Goal: Task Accomplishment & Management: Use online tool/utility

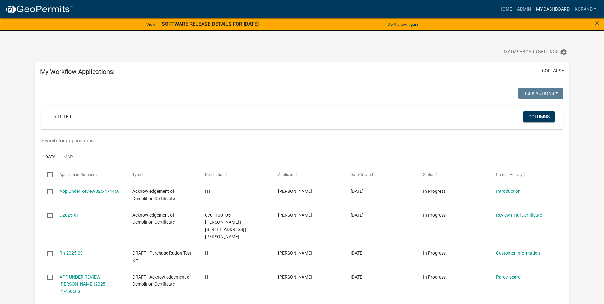
click at [553, 11] on link "My Dashboard" at bounding box center [553, 9] width 39 height 12
click at [549, 11] on link "My Dashboard" at bounding box center [553, 9] width 39 height 12
click at [549, 9] on link "My Dashboard" at bounding box center [553, 9] width 39 height 12
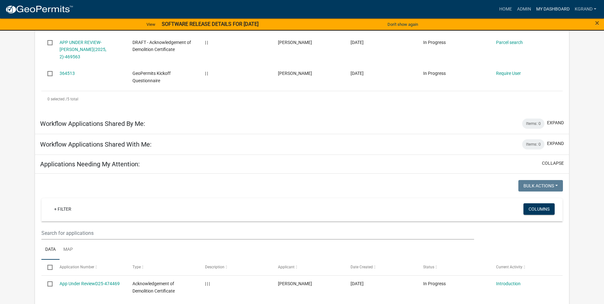
scroll to position [223, 0]
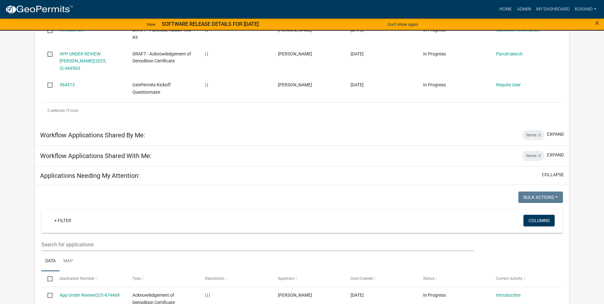
click at [91, 172] on h5 "Applications Needing My Attention:" at bounding box center [90, 176] width 100 height 8
click at [545, 171] on button "collapse" at bounding box center [553, 174] width 22 height 7
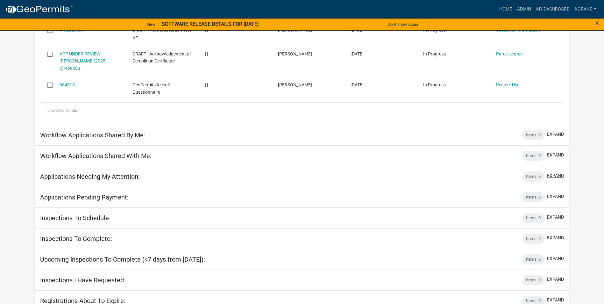
click at [554, 172] on button "expand" at bounding box center [555, 175] width 17 height 7
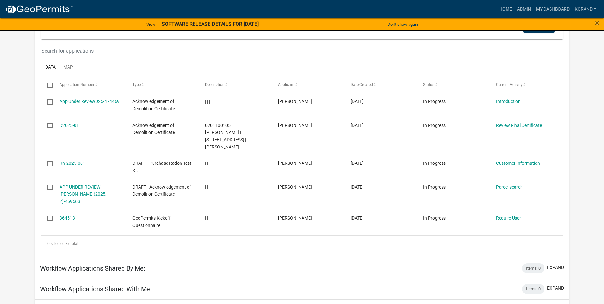
scroll to position [0, 0]
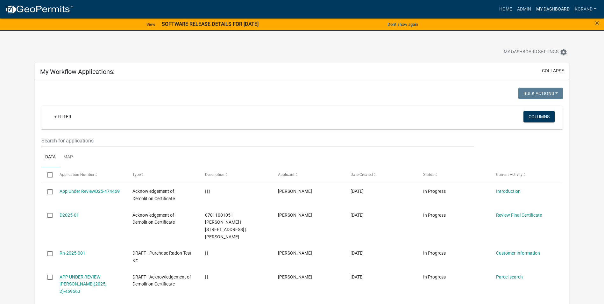
click at [551, 8] on link "My Dashboard" at bounding box center [553, 9] width 39 height 12
click at [524, 7] on link "Admin" at bounding box center [524, 9] width 19 height 12
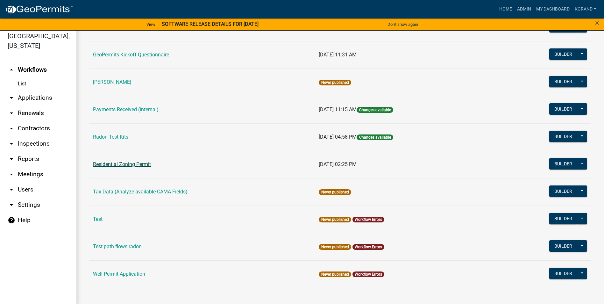
scroll to position [8, 0]
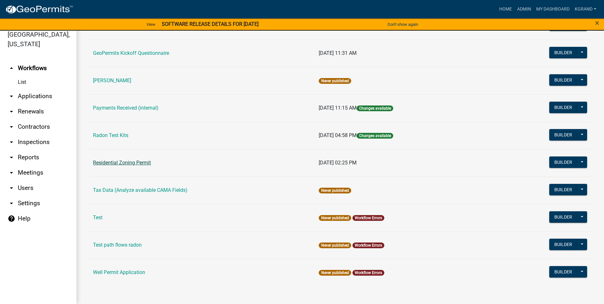
click at [139, 164] on link "Residential Zoning Permit" at bounding box center [122, 163] width 58 height 6
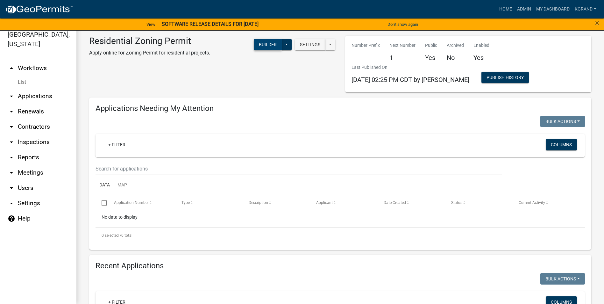
click at [265, 43] on button "Builder" at bounding box center [268, 44] width 28 height 11
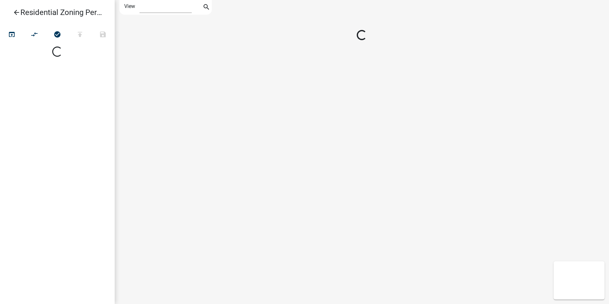
select select "1"
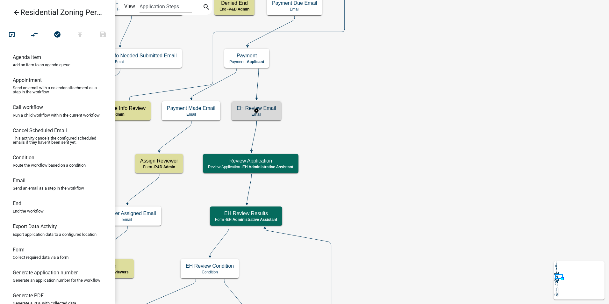
click at [271, 115] on p "Email" at bounding box center [257, 114] width 40 height 4
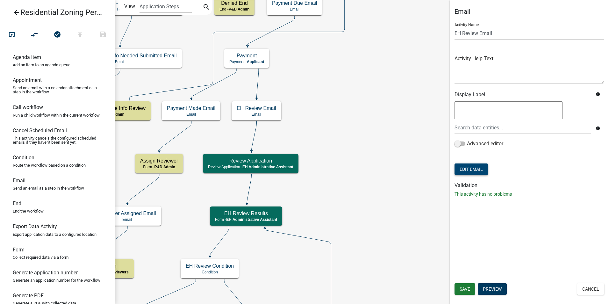
click at [468, 167] on button "Edit Email" at bounding box center [471, 168] width 33 height 11
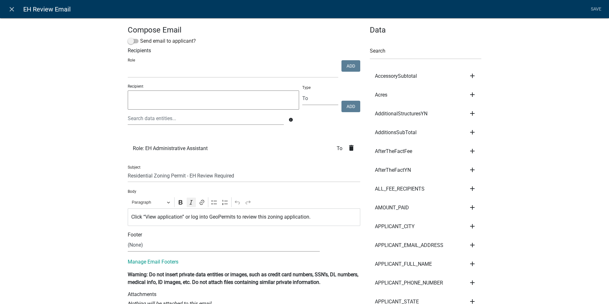
select select
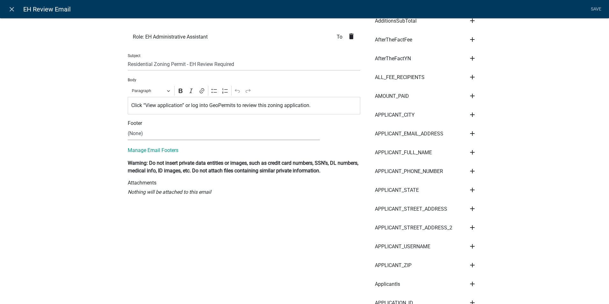
scroll to position [32, 0]
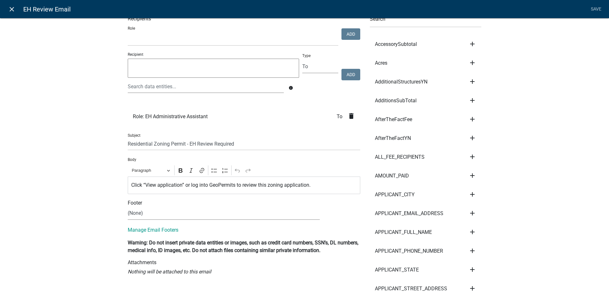
click at [13, 7] on icon "close" at bounding box center [12, 9] width 8 height 8
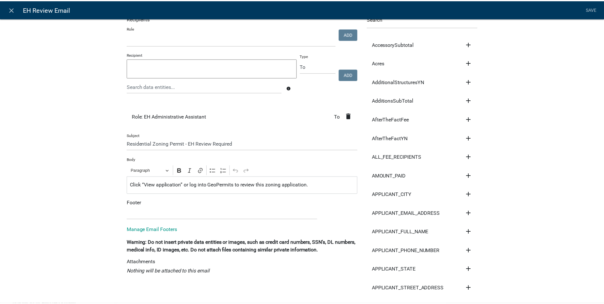
scroll to position [0, 0]
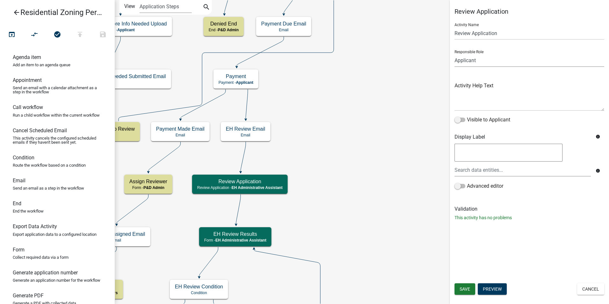
click at [485, 63] on select "Applicant Admin P & D Inspectors EH Administrative Assistant Zoning Reviewers E…" at bounding box center [530, 60] width 150 height 13
click at [455, 54] on select "Applicant Admin P & D Inspectors EH Administrative Assistant Zoning Reviewers E…" at bounding box center [530, 60] width 150 height 13
click at [507, 61] on select "Applicant Admin P & D Inspectors EH Administrative Assistant Zoning Reviewers E…" at bounding box center [530, 60] width 150 height 13
select select "B112E396-40EF-4858-AE7C-AB0894FDBB84"
click at [455, 54] on select "Applicant Admin P & D Inspectors EH Administrative Assistant Zoning Reviewers E…" at bounding box center [530, 60] width 150 height 13
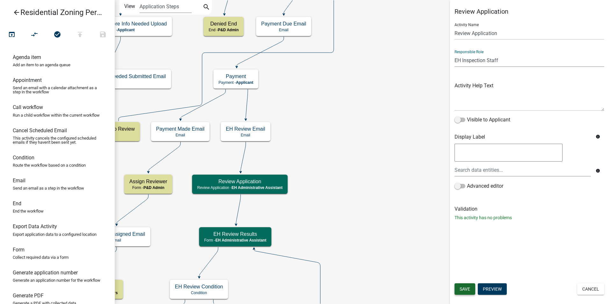
click at [464, 290] on span "Save" at bounding box center [465, 288] width 11 height 5
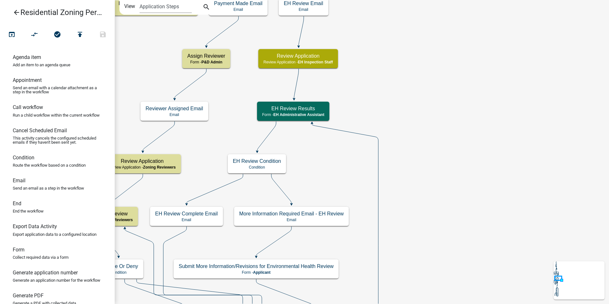
click at [329, 50] on div "Review Application Review Application - EH Inspection Staff" at bounding box center [298, 58] width 80 height 19
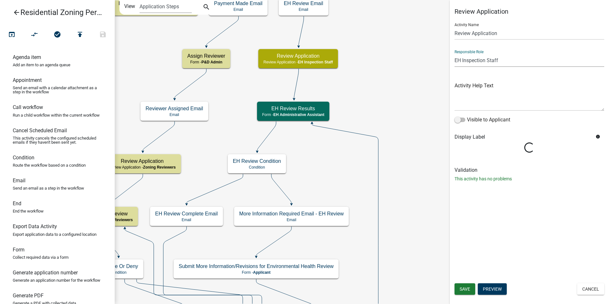
click at [477, 61] on select "Applicant Admin P & D Inspectors EH Administrative Assistant Zoning Reviewers E…" at bounding box center [530, 60] width 150 height 13
select select "46F061D0-CA05-4526-87AD-BAE6256F3E47"
click at [455, 54] on select "Applicant Admin P & D Inspectors EH Administrative Assistant Zoning Reviewers E…" at bounding box center [530, 60] width 150 height 13
drag, startPoint x: 464, startPoint y: 293, endPoint x: 455, endPoint y: 275, distance: 20.5
click at [464, 292] on button "Save" at bounding box center [465, 288] width 21 height 11
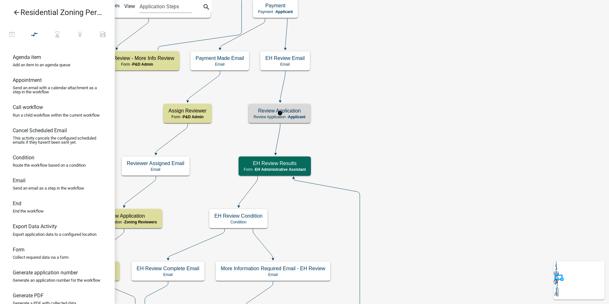
click at [301, 108] on h5 "Review Application" at bounding box center [280, 111] width 52 height 6
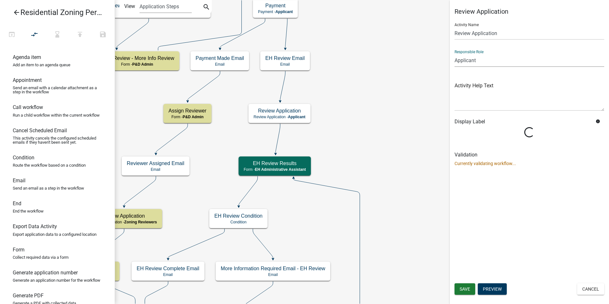
click at [464, 61] on select "Applicant Admin P & D Inspectors EH Administrative Assistant Zoning Reviewers E…" at bounding box center [530, 60] width 150 height 13
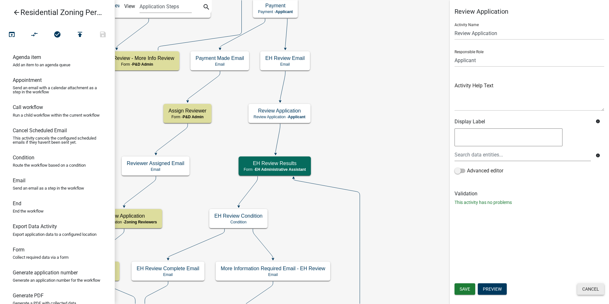
click at [592, 289] on button "Cancel" at bounding box center [590, 288] width 27 height 11
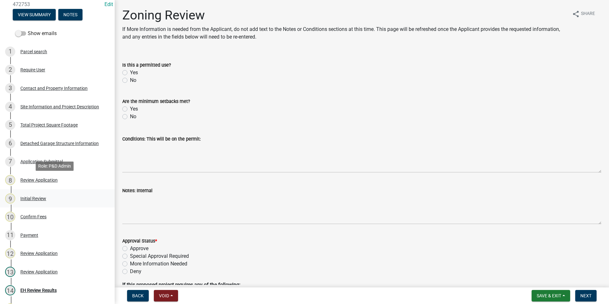
scroll to position [64, 0]
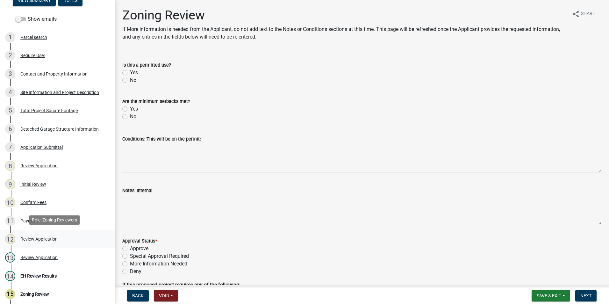
click at [41, 237] on div "Review Application" at bounding box center [38, 239] width 37 height 4
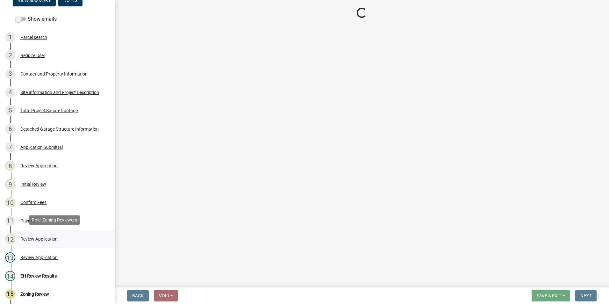
click at [43, 237] on div "Review Application" at bounding box center [38, 239] width 37 height 4
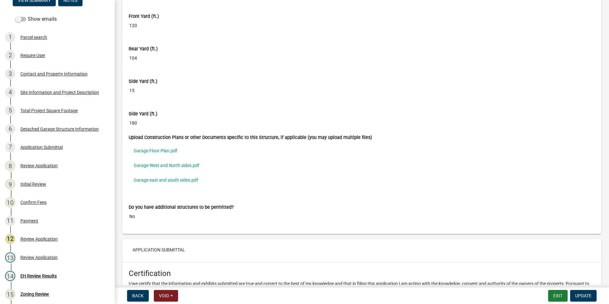
scroll to position [3504, 0]
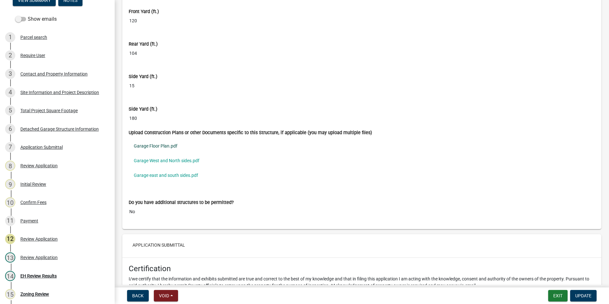
click at [164, 144] on link "Garage Floor Plan.pdf" at bounding box center [362, 146] width 466 height 15
click at [178, 161] on link "Garage West and North sides.pdf" at bounding box center [362, 160] width 466 height 15
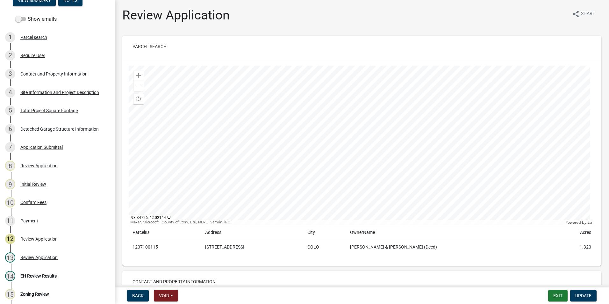
scroll to position [32, 0]
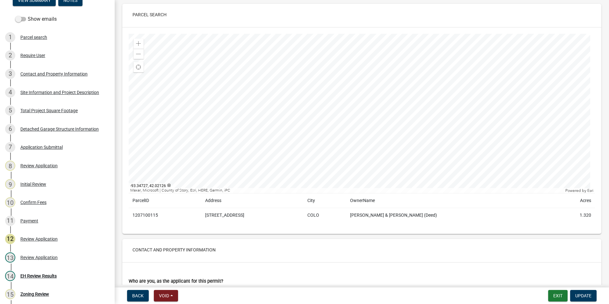
click at [143, 212] on td "1207100115" at bounding box center [165, 215] width 73 height 15
copy td "1207100115"
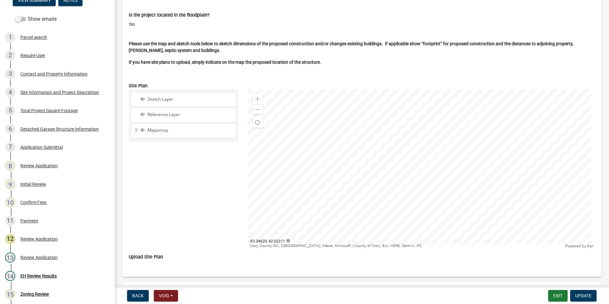
scroll to position [1242, 0]
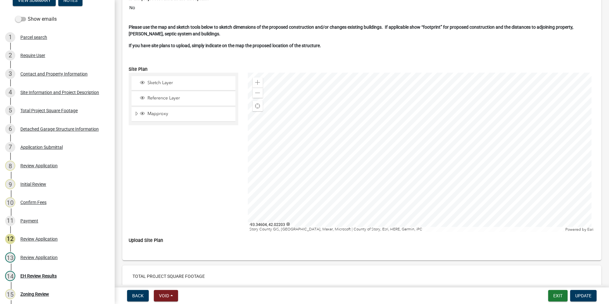
click at [376, 156] on div at bounding box center [422, 152] width 348 height 159
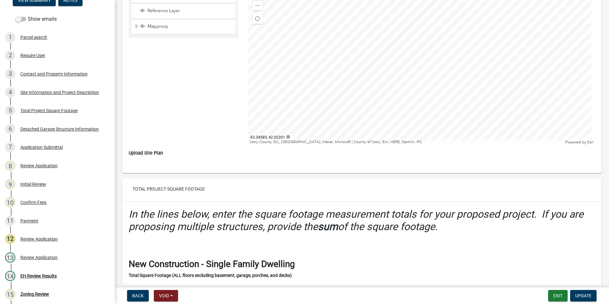
scroll to position [1306, 0]
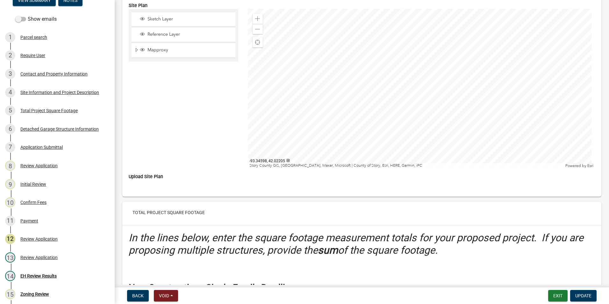
click at [397, 74] on div at bounding box center [422, 88] width 348 height 159
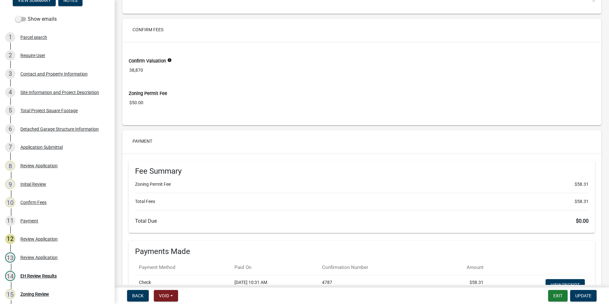
scroll to position [4401, 0]
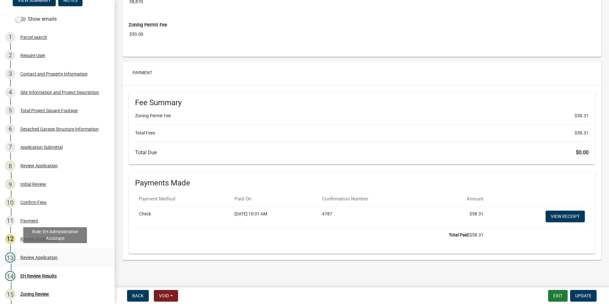
click at [19, 254] on div "13 Review Application" at bounding box center [54, 257] width 99 height 10
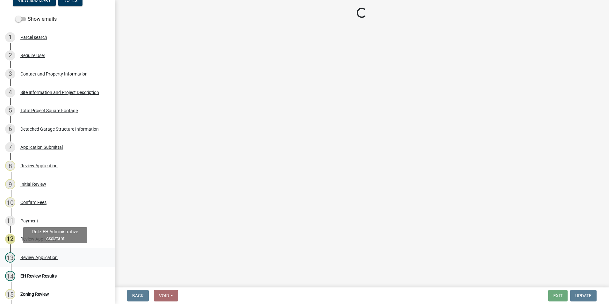
click at [42, 256] on div "Review Application" at bounding box center [38, 257] width 37 height 4
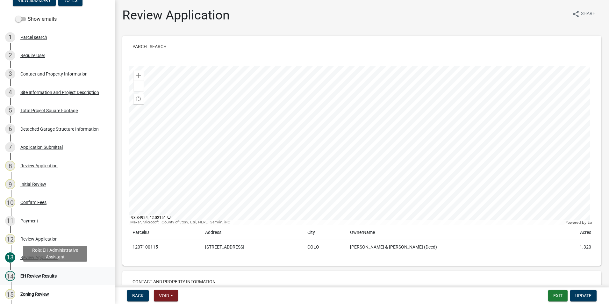
click at [46, 274] on div "EH Review Results" at bounding box center [38, 276] width 36 height 4
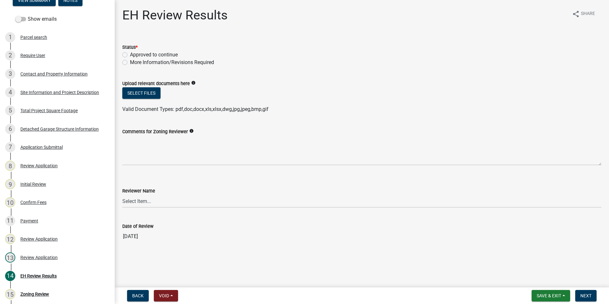
click at [130, 55] on label "Approved to continue" at bounding box center [154, 55] width 48 height 8
click at [130, 55] on input "Approved to continue" at bounding box center [132, 53] width 4 height 4
radio input "true"
click at [131, 201] on select "Select Item... KIMBERLY GRANDINETTI Laura Johnston Matthew Cory" at bounding box center [361, 201] width 479 height 13
click at [122, 195] on select "Select Item... KIMBERLY GRANDINETTI Laura Johnston Matthew Cory" at bounding box center [361, 201] width 479 height 13
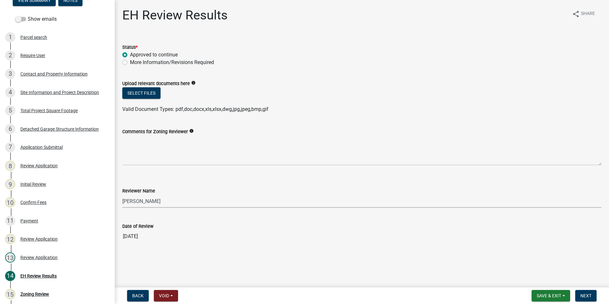
select select "8bf7d38c-bb5c-4fdd-bc6b-6b24962e0e1b"
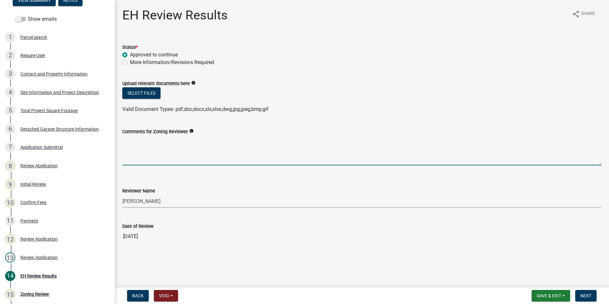
click at [130, 151] on textarea "Comments for Zoning Reviewer" at bounding box center [361, 150] width 479 height 30
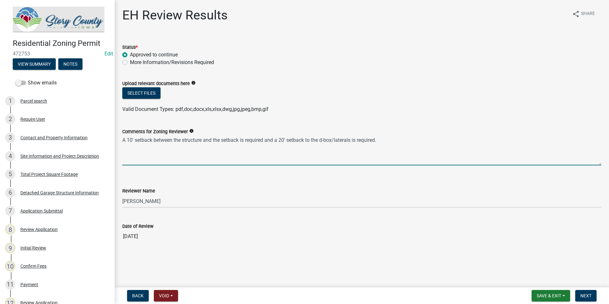
click at [267, 139] on textarea "A 10' setback between the structure and the setback is required and a 20' setba…" at bounding box center [361, 150] width 479 height 30
click at [201, 140] on textarea "A 10' setback between the structure and the setback is required and a 20' setba…" at bounding box center [361, 150] width 479 height 30
click at [221, 139] on textarea "A 10' setback between the structure and the setback is required and a 20' setba…" at bounding box center [361, 150] width 479 height 30
click at [298, 140] on textarea "A 10' setback between the structure and the septic tank and d-box is required a…" at bounding box center [361, 150] width 479 height 30
click at [404, 140] on textarea "A 10' setback between the structure and the septic tank and d-box is required. …" at bounding box center [361, 150] width 479 height 30
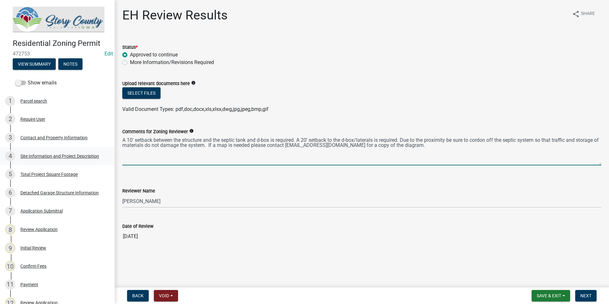
type textarea "A 10' setback between the structure and the septic tank and d-box is required. …"
drag, startPoint x: 437, startPoint y: 146, endPoint x: 119, endPoint y: 137, distance: 318.4
click at [119, 137] on div "Comments for Zoning Reviewer info A 10' setback between the structure and the s…" at bounding box center [362, 142] width 489 height 47
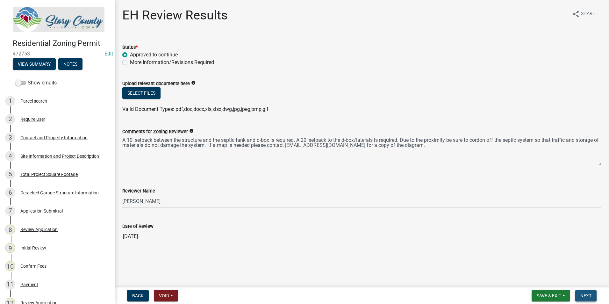
click at [586, 295] on span "Next" at bounding box center [585, 295] width 11 height 5
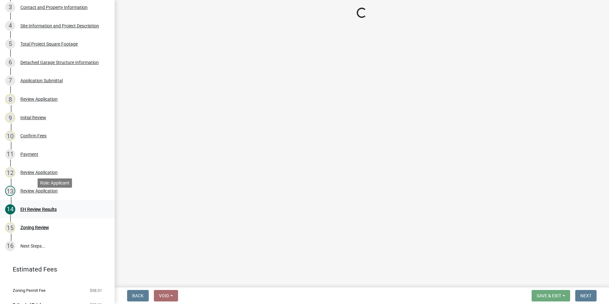
scroll to position [139, 0]
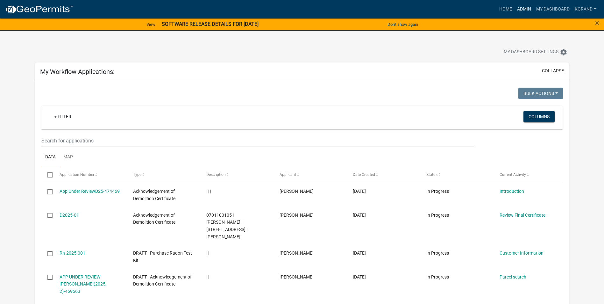
click at [525, 6] on link "Admin" at bounding box center [524, 9] width 19 height 12
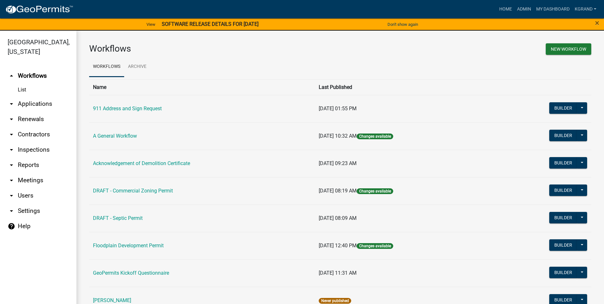
click at [23, 189] on link "arrow_drop_down Users" at bounding box center [38, 195] width 76 height 15
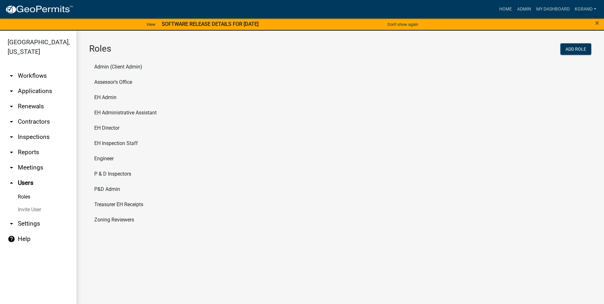
click at [30, 191] on link "Roles" at bounding box center [38, 197] width 76 height 13
click at [101, 112] on li "EH Administrative Assistant" at bounding box center [340, 112] width 502 height 15
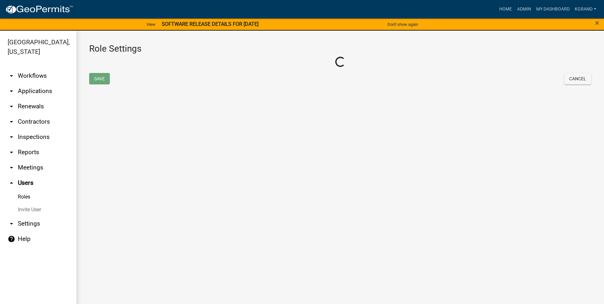
select select "1: green"
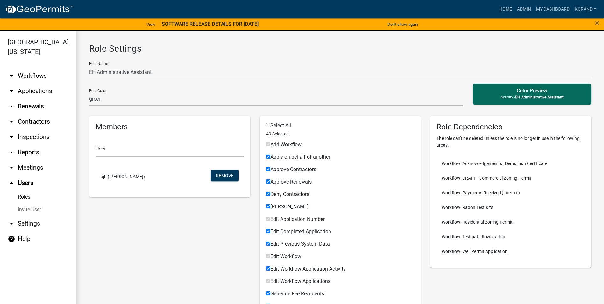
click at [22, 191] on link "Roles" at bounding box center [38, 197] width 76 height 13
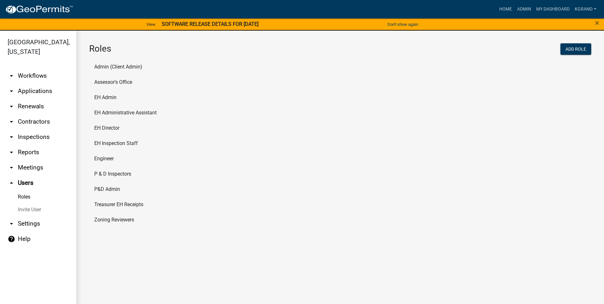
click at [98, 254] on main "Roles Add Role Admin (Client Admin) Assessor's Office EH Admin EH Administrativ…" at bounding box center [340, 171] width 528 height 281
click at [28, 68] on link "arrow_drop_down Workflows" at bounding box center [38, 75] width 76 height 15
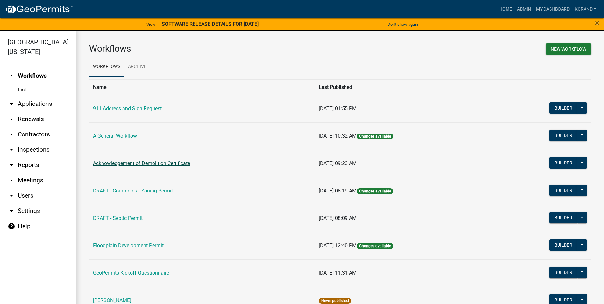
click at [145, 162] on link "Acknowledgement of Demolition Certificate" at bounding box center [141, 163] width 97 height 6
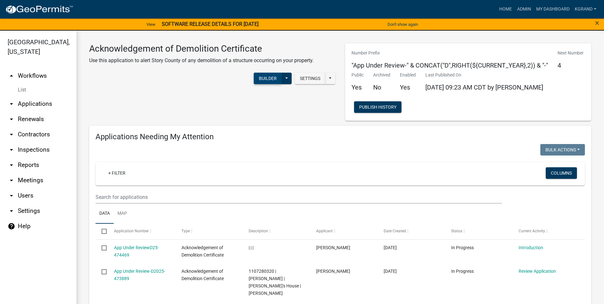
click at [268, 79] on button "Builder" at bounding box center [268, 78] width 28 height 11
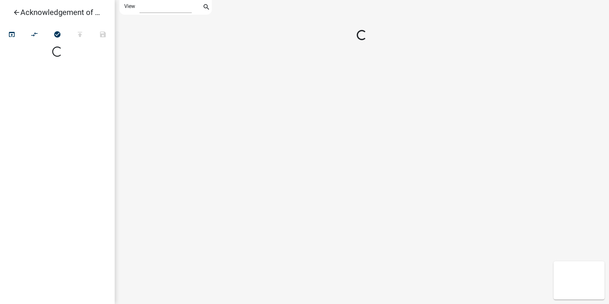
select select "1"
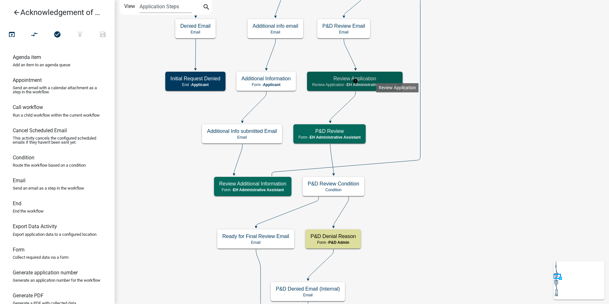
click at [376, 78] on h5 "Review Application" at bounding box center [354, 79] width 85 height 6
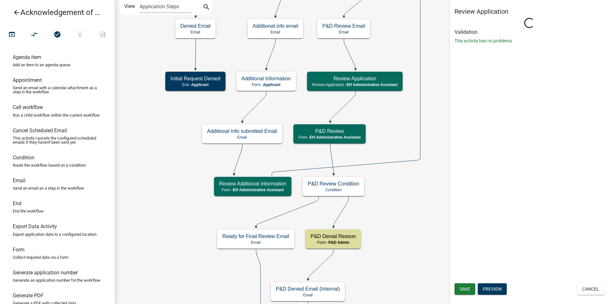
select select "DA3E3E5F-670D-4329-B60C-5CC8A4B2B679"
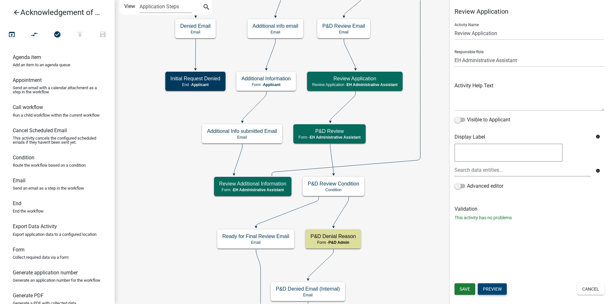
click at [495, 289] on button "Preview" at bounding box center [492, 288] width 29 height 11
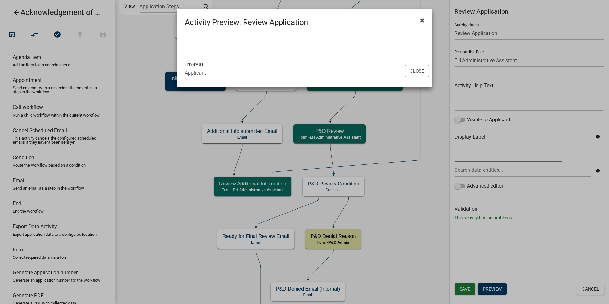
click at [422, 19] on span "×" at bounding box center [422, 20] width 4 height 9
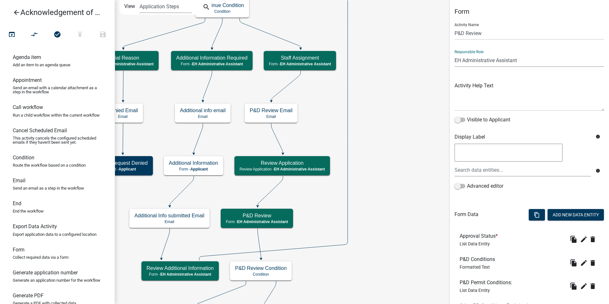
click at [479, 59] on select "Applicant Admin P & D Inspectors EH Administrative Assistant Zoning Reviewers E…" at bounding box center [530, 60] width 150 height 13
select select "32ACE34C-2758-464F-B922-53D649AC2D49"
click at [455, 54] on select "Applicant Admin P & D Inspectors EH Administrative Assistant Zoning Reviewers E…" at bounding box center [530, 60] width 150 height 13
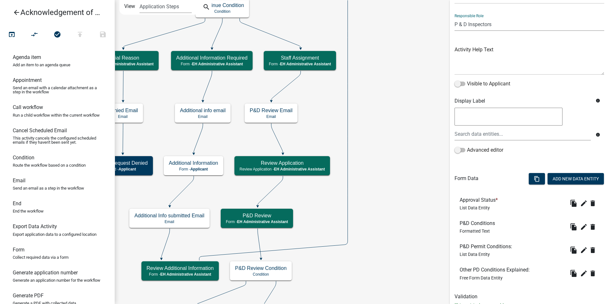
scroll to position [59, 0]
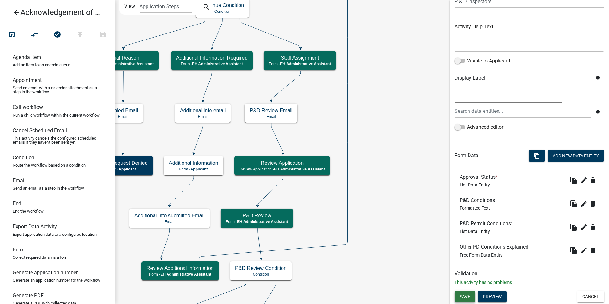
click at [466, 294] on span "Save" at bounding box center [465, 296] width 11 height 5
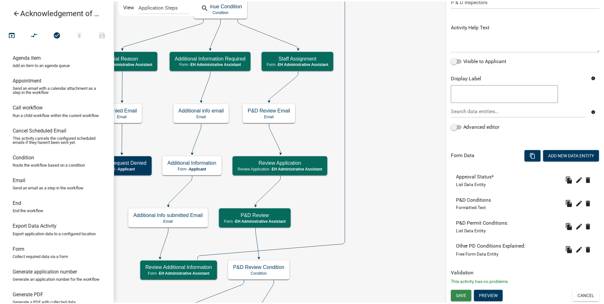
scroll to position [0, 0]
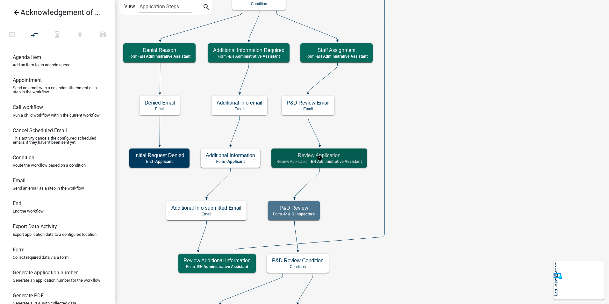
click at [358, 156] on h5 "Review Application" at bounding box center [319, 155] width 85 height 6
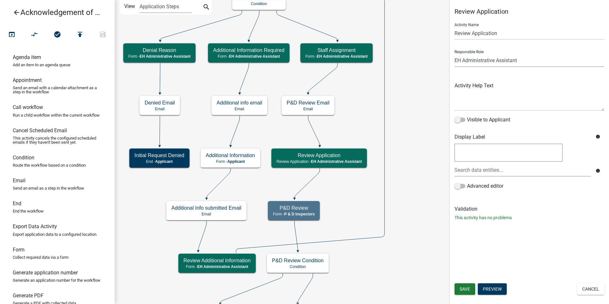
click at [469, 59] on select "Applicant Admin P & D Inspectors EH Administrative Assistant Zoning Reviewers E…" at bounding box center [530, 60] width 150 height 13
select select "32ACE34C-2758-464F-B922-53D649AC2D49"
click at [455, 54] on select "Applicant Admin P & D Inspectors EH Administrative Assistant Zoning Reviewers E…" at bounding box center [530, 60] width 150 height 13
click at [462, 286] on button "Save" at bounding box center [465, 288] width 21 height 11
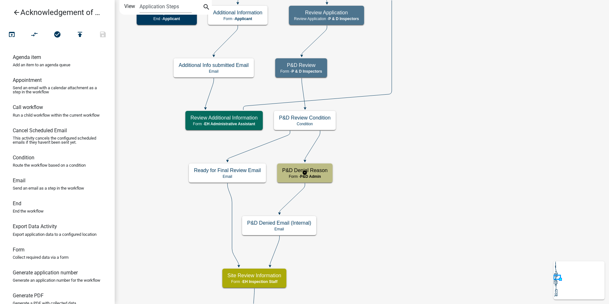
click at [322, 169] on h5 "P&D Denial Reason" at bounding box center [304, 170] width 45 height 6
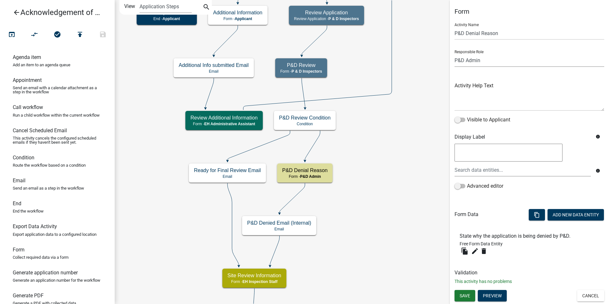
click at [475, 62] on select "Applicant Admin P & D Inspectors EH Administrative Assistant Zoning Reviewers E…" at bounding box center [530, 60] width 150 height 13
select select "32ACE34C-2758-464F-B922-53D649AC2D49"
click at [455, 54] on select "Applicant Admin P & D Inspectors EH Administrative Assistant Zoning Reviewers E…" at bounding box center [530, 60] width 150 height 13
click at [458, 295] on button "Save" at bounding box center [465, 295] width 21 height 11
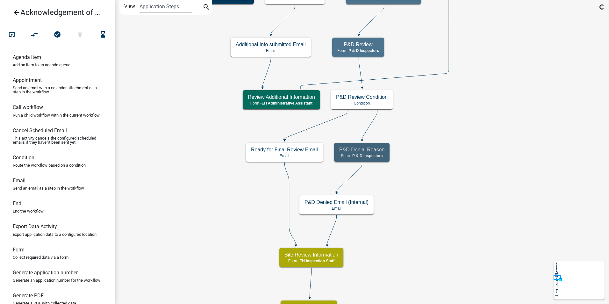
click at [14, 12] on icon "arrow_back" at bounding box center [17, 13] width 8 height 9
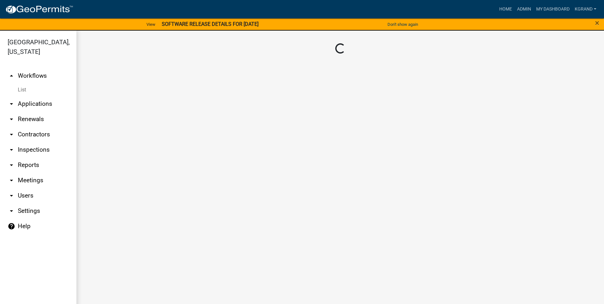
click at [32, 188] on link "arrow_drop_down Users" at bounding box center [38, 195] width 76 height 15
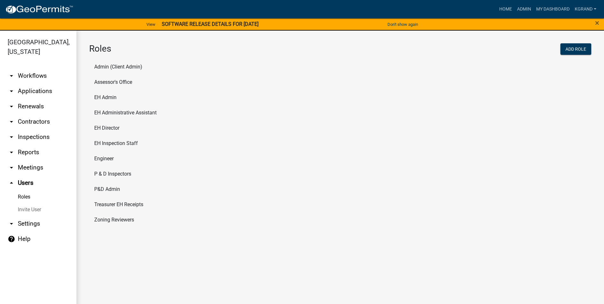
click at [104, 176] on li "P & D Inspectors" at bounding box center [340, 173] width 502 height 15
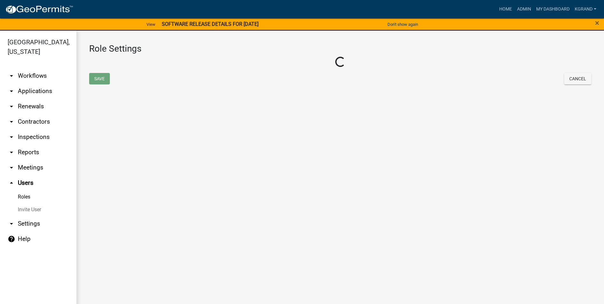
select select "6: light-blue"
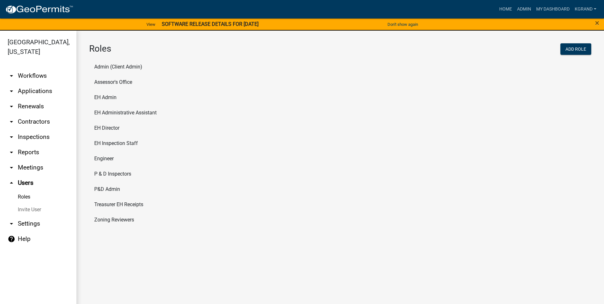
click at [419, 238] on div "Roles Add Role Admin (Client Admin) Assessor's Office EH Admin EH Administrativ…" at bounding box center [340, 137] width 528 height 212
click at [25, 68] on link "arrow_drop_down Workflows" at bounding box center [38, 75] width 76 height 15
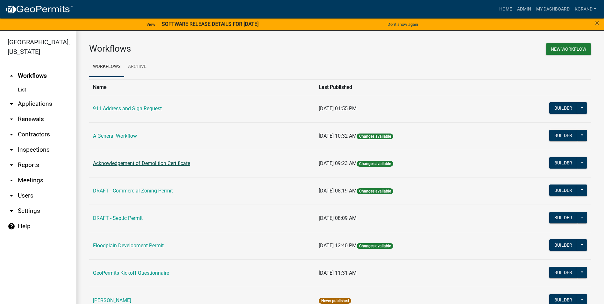
click at [128, 164] on link "Acknowledgement of Demolition Certificate" at bounding box center [141, 163] width 97 height 6
click at [128, 164] on main "Workflows New Workflow Workflows Archive Name Last Published 911 Address and Si…" at bounding box center [340, 171] width 528 height 281
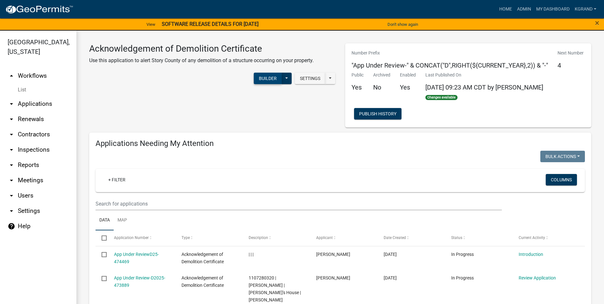
click at [259, 78] on button "Builder" at bounding box center [268, 78] width 28 height 11
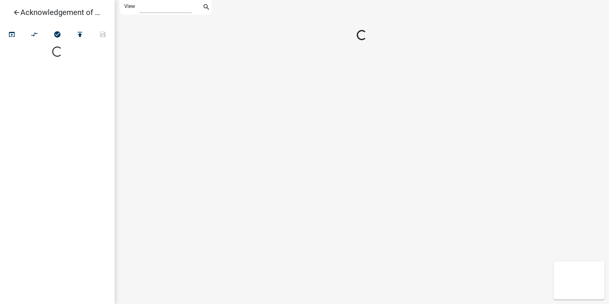
select select "1"
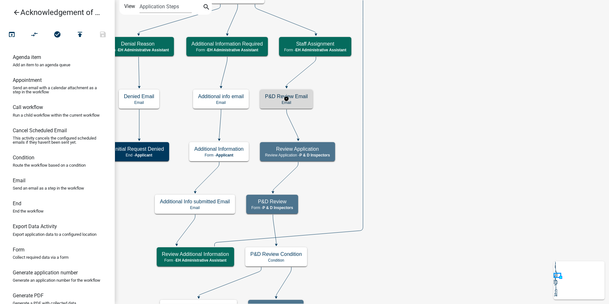
click at [297, 96] on h5 "P&D Review Email" at bounding box center [286, 96] width 43 height 6
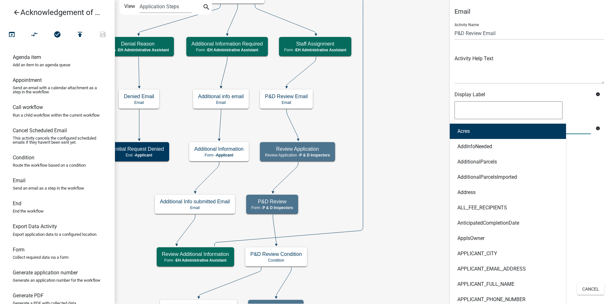
click at [473, 133] on div "Acres AddInfoNeeded AdditionalParcels AdditionalParcelsImported Address ALL_FEE…" at bounding box center [523, 127] width 146 height 13
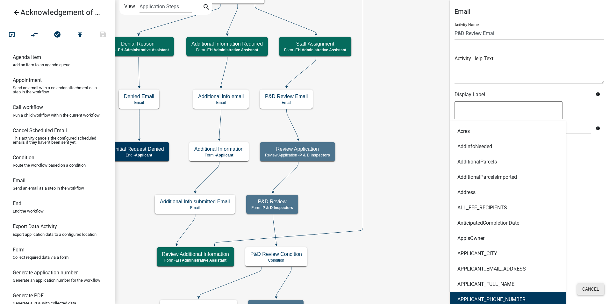
click at [585, 292] on button "Cancel" at bounding box center [590, 288] width 27 height 11
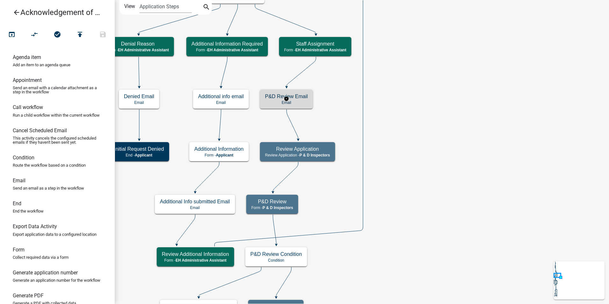
click at [287, 94] on h5 "P&D Review Email" at bounding box center [286, 96] width 43 height 6
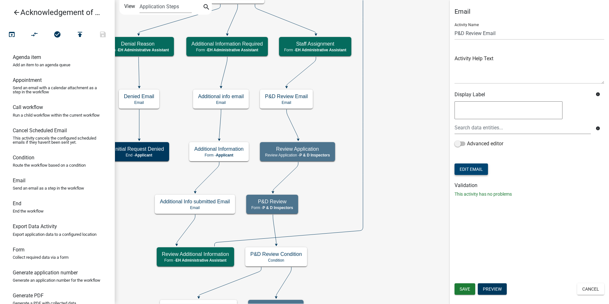
click at [474, 170] on button "Edit Email" at bounding box center [471, 168] width 33 height 11
select select "6b414dd9-46b1-4634-9489-6945e61a5ceb"
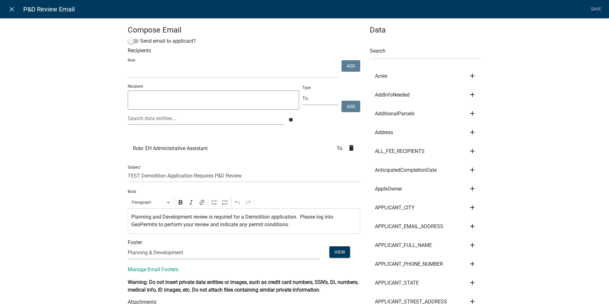
select select
click at [11, 9] on icon "close" at bounding box center [12, 9] width 8 height 8
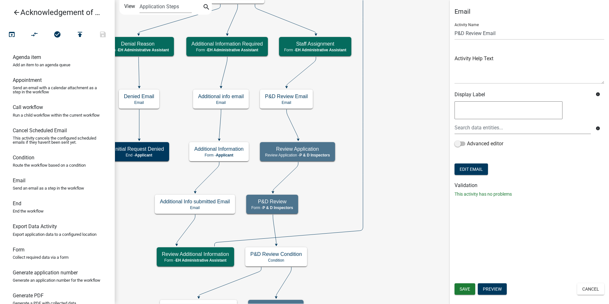
click at [469, 169] on button "Edit Email" at bounding box center [471, 168] width 33 height 11
select select "6b414dd9-46b1-4634-9489-6945e61a5ceb"
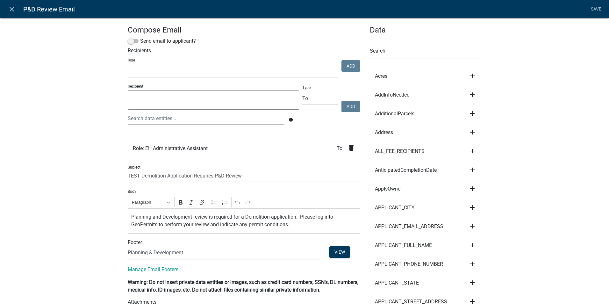
click at [351, 150] on icon "delete" at bounding box center [352, 148] width 8 height 8
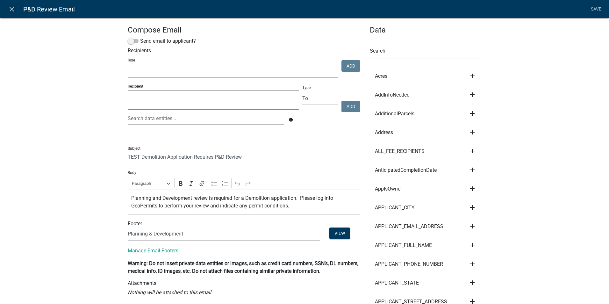
click at [162, 73] on select "Admin P & D Inspectors EH Administrative Assistant Zoning Reviewers EH Inspecti…" at bounding box center [233, 71] width 211 height 13
select select "32ace34c-2758-464f-b922-53d649ac2d49"
click at [128, 65] on select "Admin P & D Inspectors EH Administrative Assistant Zoning Reviewers EH Inspecti…" at bounding box center [233, 71] width 211 height 13
click at [342, 64] on button "Add" at bounding box center [351, 65] width 19 height 11
select select
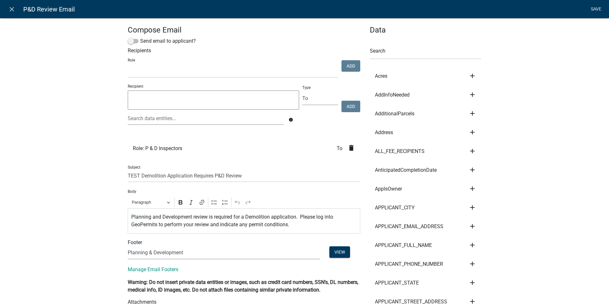
click at [598, 8] on link "Save" at bounding box center [596, 9] width 16 height 12
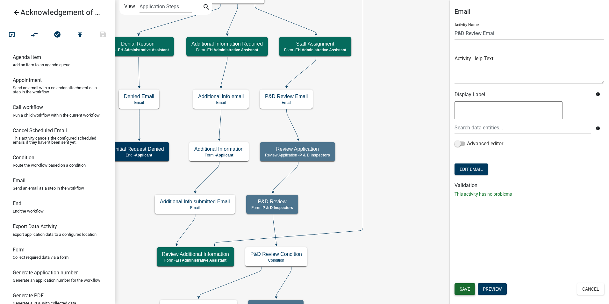
click at [462, 290] on span "Save" at bounding box center [465, 288] width 11 height 5
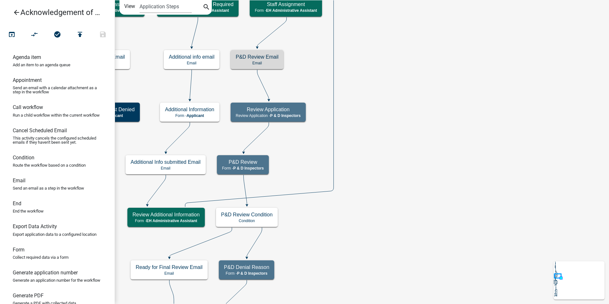
click at [16, 12] on icon "arrow_back" at bounding box center [17, 13] width 8 height 9
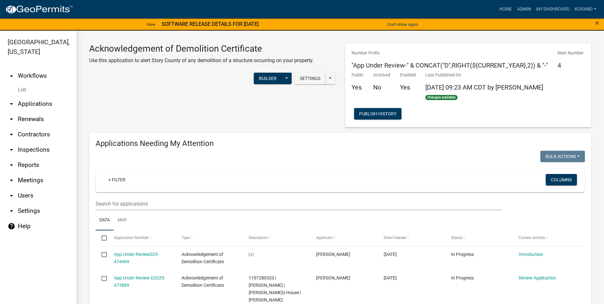
click at [207, 115] on div "Acknowledgement of Demolition Certificate Use this application to alert Story C…" at bounding box center [212, 85] width 256 height 84
click at [169, 112] on div "Acknowledgement of Demolition Certificate Use this application to alert Story C…" at bounding box center [212, 85] width 256 height 84
click at [262, 158] on div at bounding box center [216, 157] width 250 height 13
click at [214, 109] on div "Acknowledgement of Demolition Certificate Use this application to alert Story C…" at bounding box center [212, 85] width 256 height 84
click at [172, 108] on div "Acknowledgement of Demolition Certificate Use this application to alert Story C…" at bounding box center [212, 85] width 256 height 84
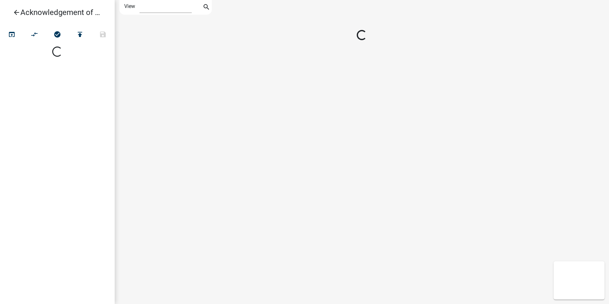
select select "1"
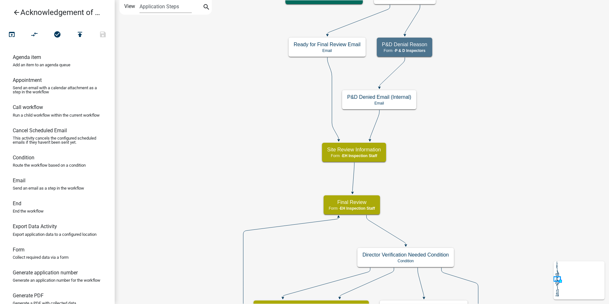
click at [17, 9] on icon "arrow_back" at bounding box center [17, 13] width 8 height 9
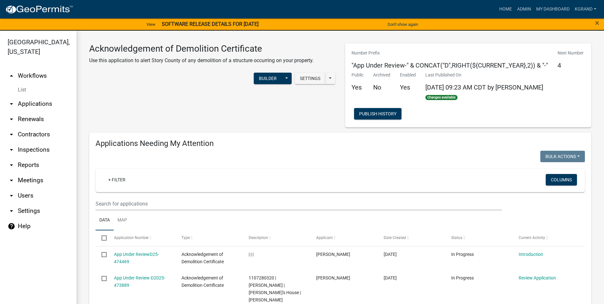
click at [199, 103] on div "Acknowledgement of Demolition Certificate Use this application to alert Story C…" at bounding box center [212, 85] width 256 height 84
click at [167, 98] on div "Acknowledgement of Demolition Certificate Use this application to alert Story C…" at bounding box center [212, 85] width 256 height 84
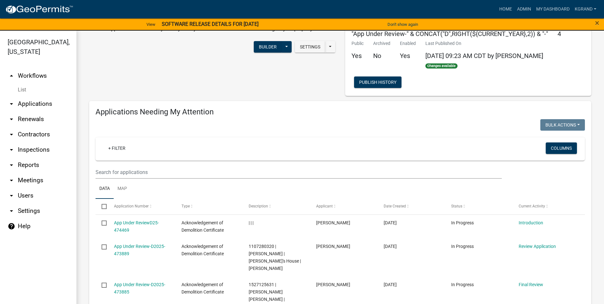
scroll to position [32, 0]
click at [153, 75] on div "Acknowledgement of Demolition Certificate Use this application to alert Story C…" at bounding box center [212, 53] width 256 height 84
click at [185, 86] on div "Acknowledgement of Demolition Certificate Use this application to alert Story C…" at bounding box center [212, 53] width 256 height 84
click at [105, 75] on div "Acknowledgement of Demolition Certificate Use this application to alert Story C…" at bounding box center [212, 53] width 256 height 84
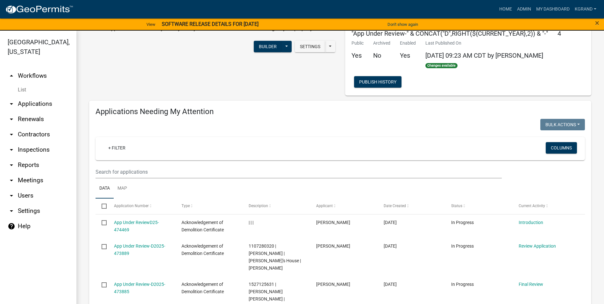
click at [38, 68] on link "arrow_drop_up Workflows" at bounding box center [38, 75] width 76 height 15
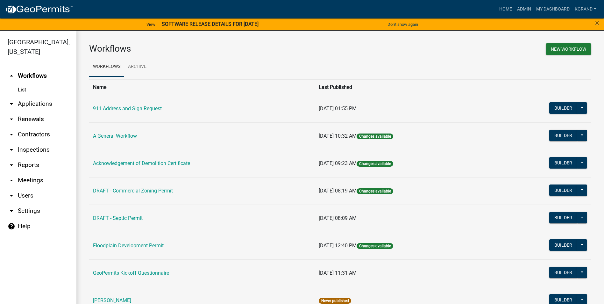
click at [24, 205] on link "arrow_drop_down Settings" at bounding box center [38, 210] width 76 height 15
select select "IA"
select select "Central Standard Time"
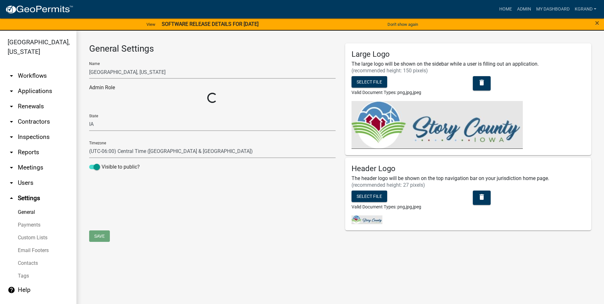
select select "03540cc7-cae6-4ec5-9df4-19164d3ec826"
click at [19, 284] on link "help Help" at bounding box center [38, 289] width 76 height 15
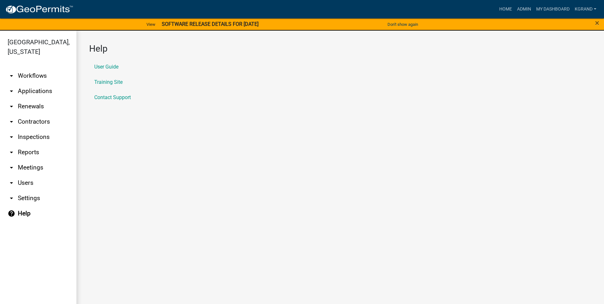
click at [104, 87] on li "Training Site" at bounding box center [340, 82] width 502 height 15
click at [104, 82] on link "Training Site" at bounding box center [108, 82] width 28 height 5
click at [25, 68] on link "arrow_drop_down Workflows" at bounding box center [38, 75] width 76 height 15
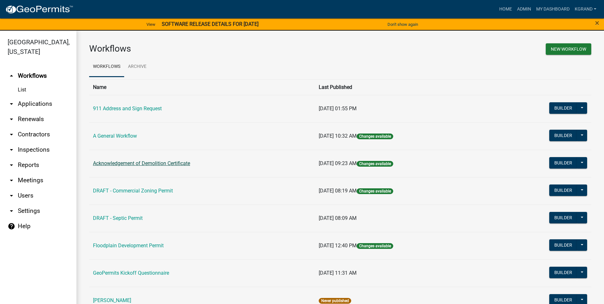
click at [111, 163] on link "Acknowledgement of Demolition Certificate" at bounding box center [141, 163] width 97 height 6
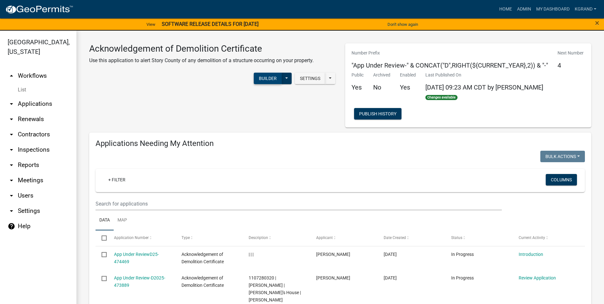
click at [267, 76] on button "Builder" at bounding box center [268, 78] width 28 height 11
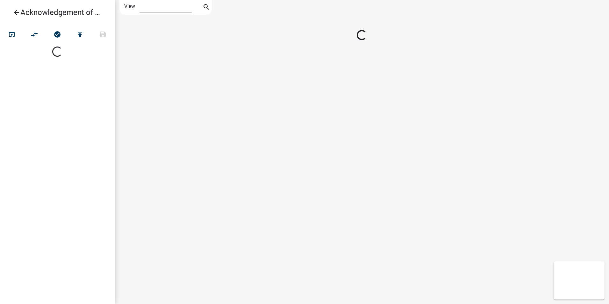
select select "1"
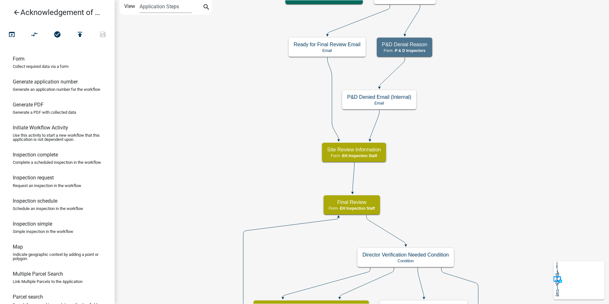
scroll to position [191, 0]
drag, startPoint x: 23, startPoint y: 171, endPoint x: 149, endPoint y: 108, distance: 141.6
click at [149, 108] on div "arrow_back Acknowledgement of Demolition Certificate open_in_browser compare_ar…" at bounding box center [304, 152] width 609 height 304
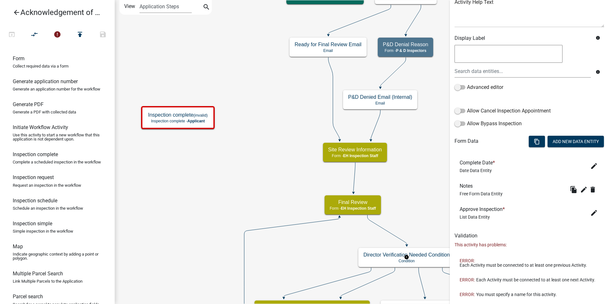
scroll to position [82, 0]
click at [465, 112] on label "Allow Cancel Inspection Appointment" at bounding box center [503, 112] width 96 height 8
click at [467, 108] on input "Allow Cancel Inspection Appointment" at bounding box center [467, 108] width 0 height 0
click at [465, 125] on span at bounding box center [460, 125] width 11 height 4
click at [467, 121] on input "Allow Bypass Inspection" at bounding box center [467, 121] width 0 height 0
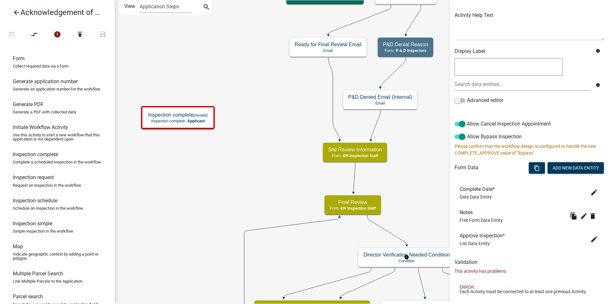
scroll to position [159, 0]
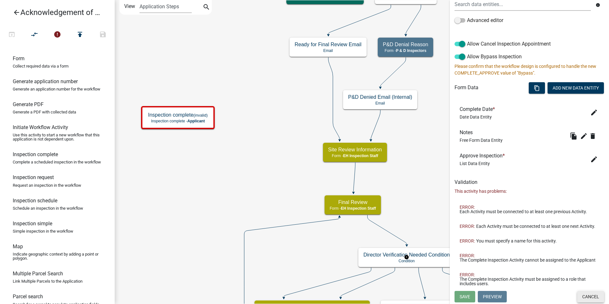
drag, startPoint x: 583, startPoint y: 296, endPoint x: 578, endPoint y: 296, distance: 4.5
click at [582, 297] on button "Cancel" at bounding box center [590, 296] width 27 height 11
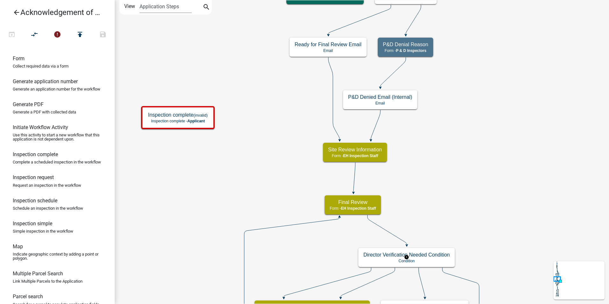
scroll to position [0, 0]
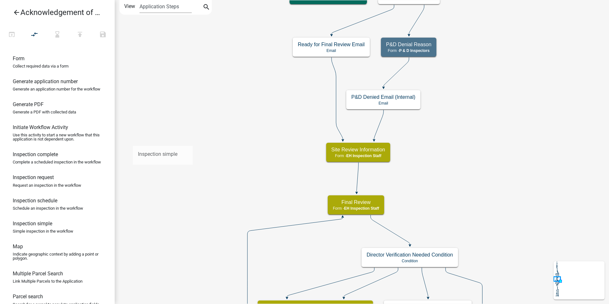
drag, startPoint x: 30, startPoint y: 246, endPoint x: 133, endPoint y: 141, distance: 147.1
click at [133, 141] on div "arrow_back Acknowledgement of Demolition Certificate open_in_browser compare_ar…" at bounding box center [304, 152] width 609 height 304
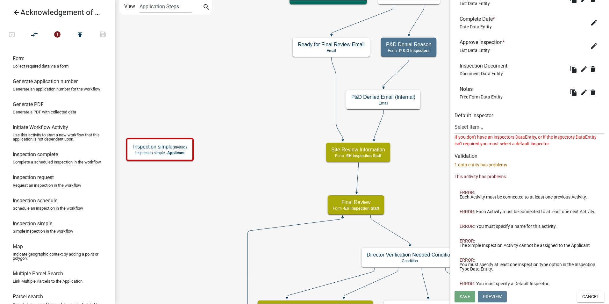
scroll to position [253, 0]
click at [586, 295] on button "Cancel" at bounding box center [590, 296] width 27 height 11
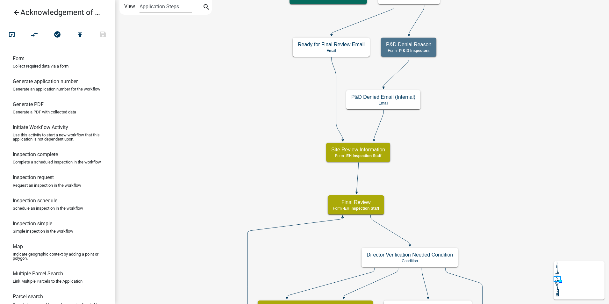
click at [38, 157] on h6 "Inspection complete" at bounding box center [35, 154] width 45 height 6
click at [32, 204] on h6 "Inspection schedule" at bounding box center [35, 201] width 45 height 6
drag, startPoint x: 29, startPoint y: 220, endPoint x: 174, endPoint y: 147, distance: 162.6
click at [174, 147] on div "arrow_back Acknowledgement of Demolition Certificate open_in_browser compare_ar…" at bounding box center [304, 152] width 609 height 304
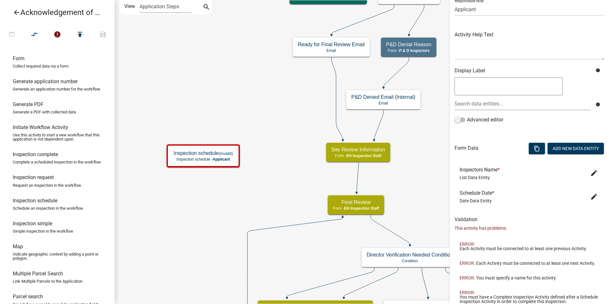
scroll to position [97, 0]
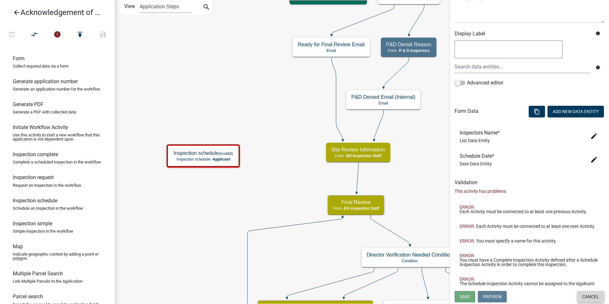
click at [588, 292] on button "Cancel" at bounding box center [590, 296] width 27 height 11
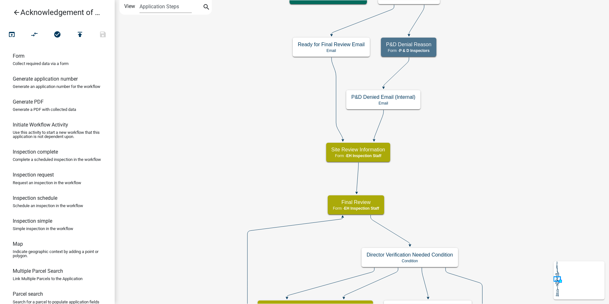
scroll to position [191, 0]
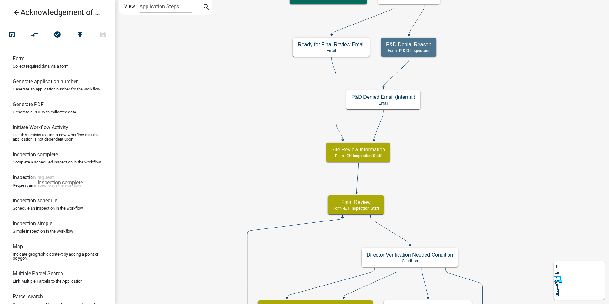
drag, startPoint x: 36, startPoint y: 176, endPoint x: 32, endPoint y: 169, distance: 7.4
click at [32, 169] on link "Inspection complete Complete a scheduled inspection in the workflow" at bounding box center [57, 160] width 115 height 23
drag, startPoint x: 23, startPoint y: 200, endPoint x: 163, endPoint y: 152, distance: 148.2
click at [163, 152] on div "arrow_back Acknowledgement of Demolition Certificate open_in_browser compare_ar…" at bounding box center [304, 152] width 609 height 304
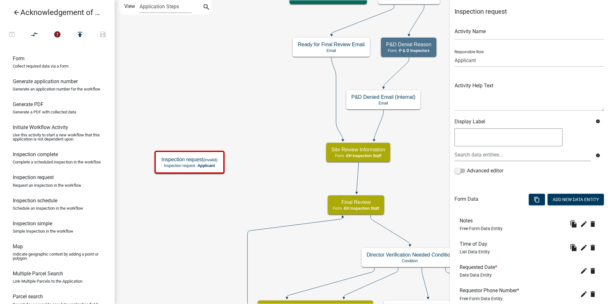
scroll to position [225, 0]
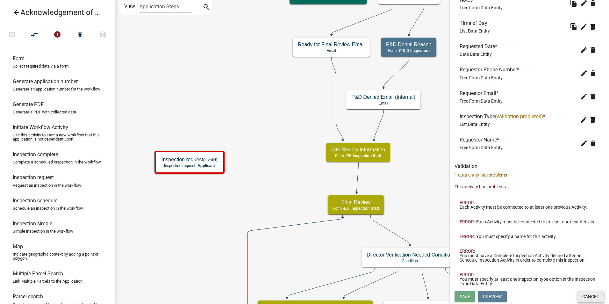
click at [587, 294] on button "Cancel" at bounding box center [590, 296] width 27 height 11
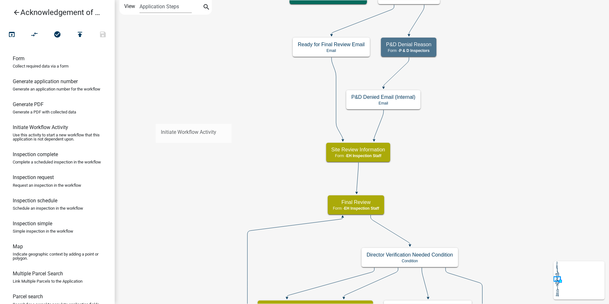
drag, startPoint x: 49, startPoint y: 143, endPoint x: 146, endPoint y: 118, distance: 100.4
click at [146, 118] on div "arrow_back Acknowledgement of Demolition Certificate open_in_browser compare_ar…" at bounding box center [304, 152] width 609 height 304
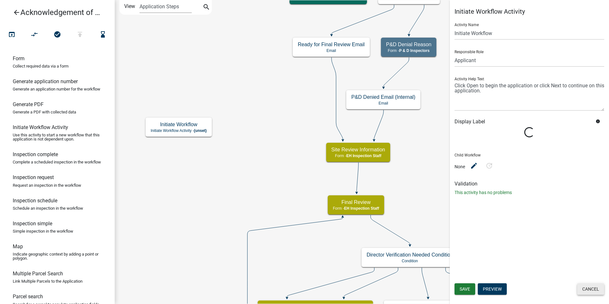
click at [586, 288] on button "Cancel" at bounding box center [590, 288] width 27 height 11
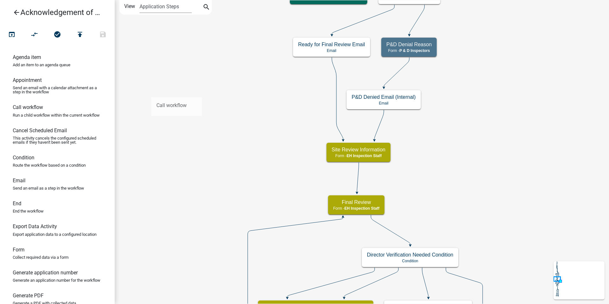
drag, startPoint x: 33, startPoint y: 106, endPoint x: 140, endPoint y: 92, distance: 107.7
click at [140, 92] on div "arrow_back Acknowledgement of Demolition Certificate open_in_browser compare_ar…" at bounding box center [304, 152] width 609 height 304
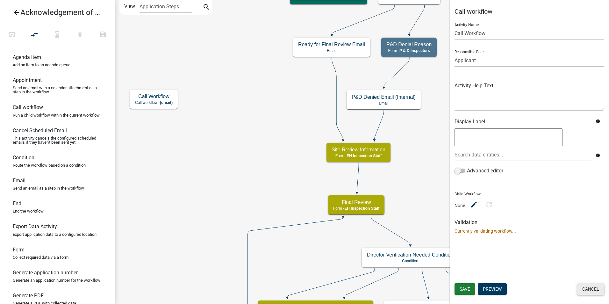
click at [597, 291] on button "Cancel" at bounding box center [590, 288] width 27 height 11
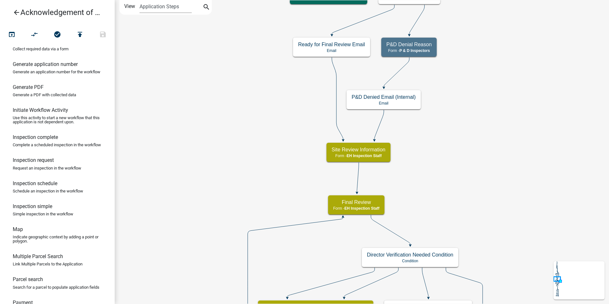
scroll to position [223, 0]
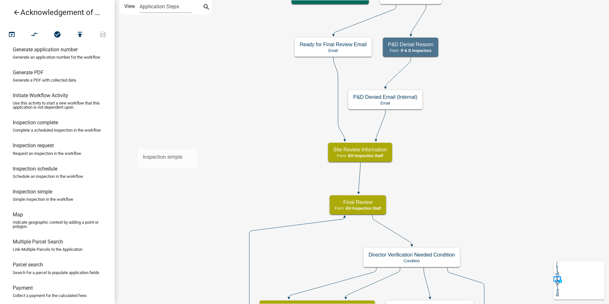
drag, startPoint x: 27, startPoint y: 214, endPoint x: 138, endPoint y: 142, distance: 131.7
click at [138, 142] on div "arrow_back Acknowledgement of Demolition Certificate open_in_browser compare_ar…" at bounding box center [304, 152] width 609 height 304
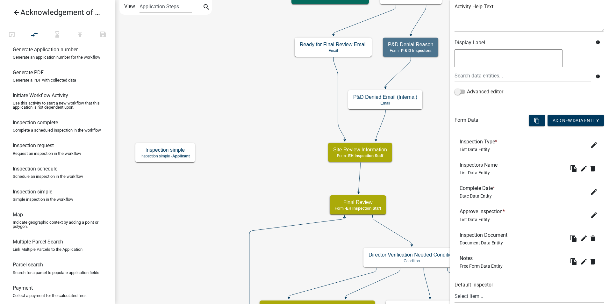
scroll to position [96, 0]
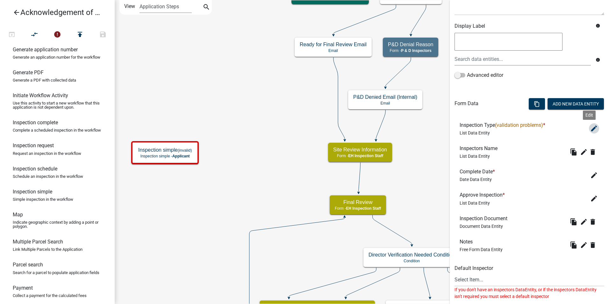
click at [590, 128] on icon "edit" at bounding box center [594, 129] width 8 height 8
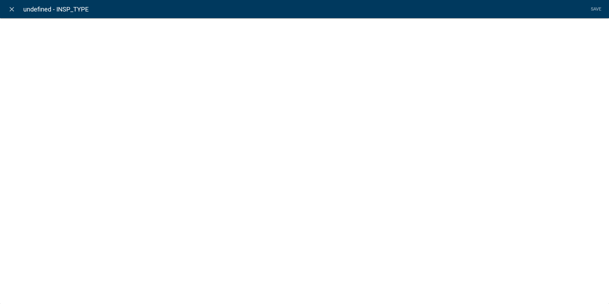
select select "list-data"
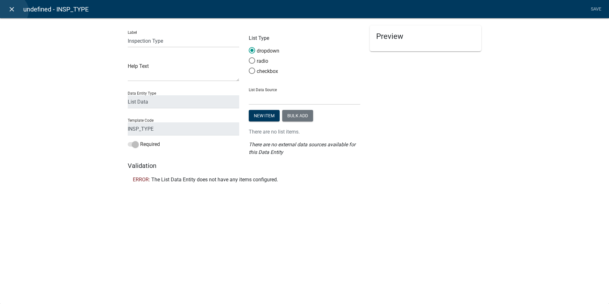
click at [12, 11] on icon "close" at bounding box center [12, 9] width 8 height 8
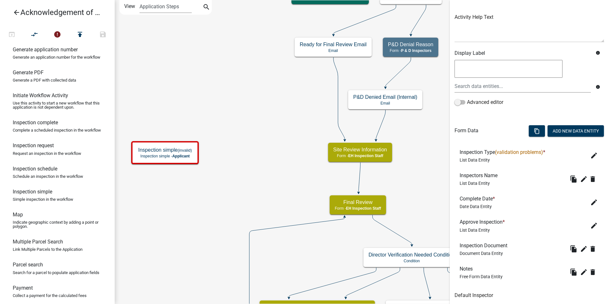
scroll to position [253, 0]
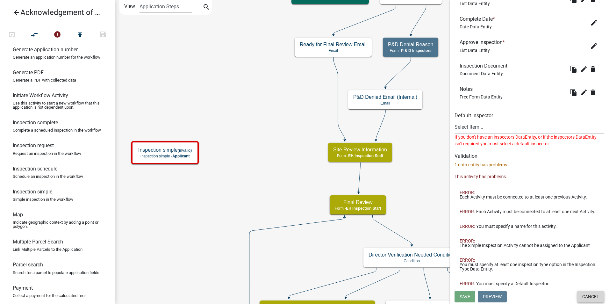
click at [583, 298] on button "Cancel" at bounding box center [590, 296] width 27 height 11
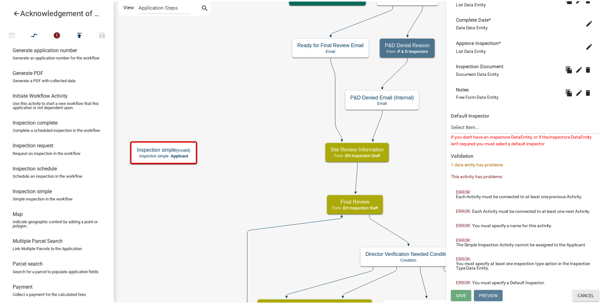
scroll to position [0, 0]
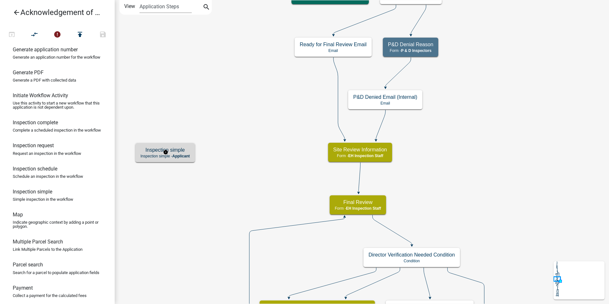
click at [158, 146] on div "Inspection simple Inspection simple - Applicant" at bounding box center [165, 152] width 60 height 19
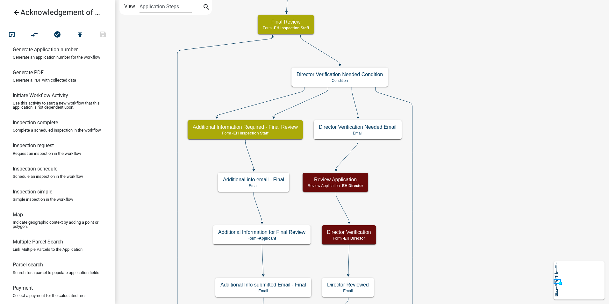
click at [15, 15] on icon "arrow_back" at bounding box center [17, 13] width 8 height 9
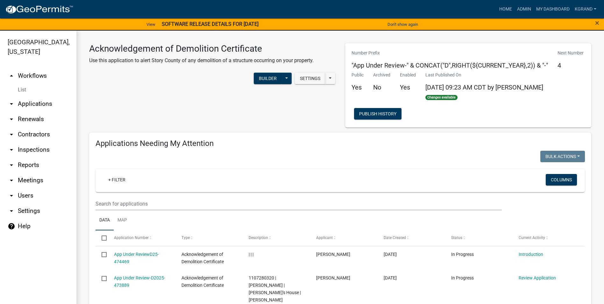
click at [109, 97] on div "Acknowledgement of Demolition Certificate Use this application to alert Story C…" at bounding box center [212, 85] width 256 height 84
click at [26, 68] on link "arrow_drop_up Workflows" at bounding box center [38, 75] width 76 height 15
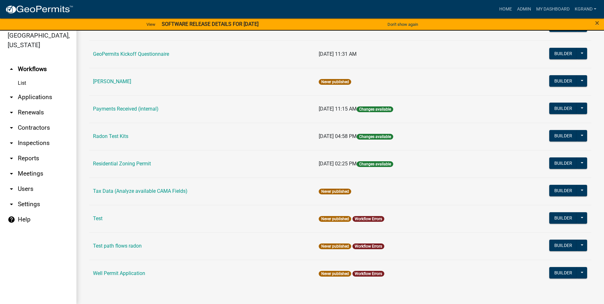
scroll to position [8, 0]
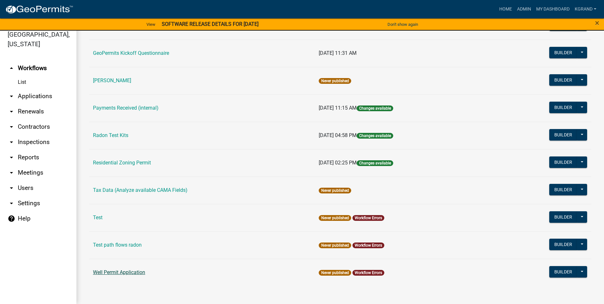
click at [114, 270] on link "Well Permit Application" at bounding box center [119, 272] width 52 height 6
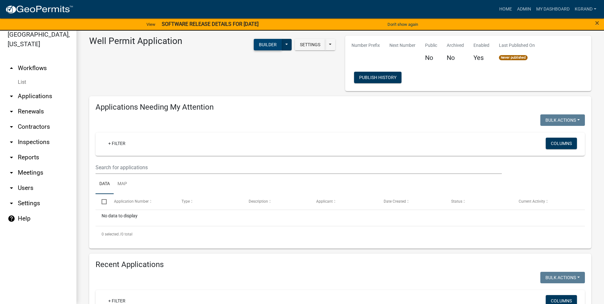
click at [261, 41] on button "Builder" at bounding box center [268, 44] width 28 height 11
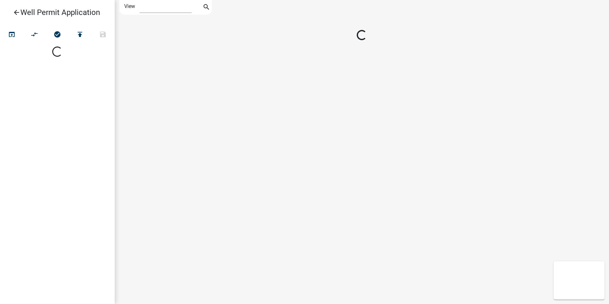
select select "1"
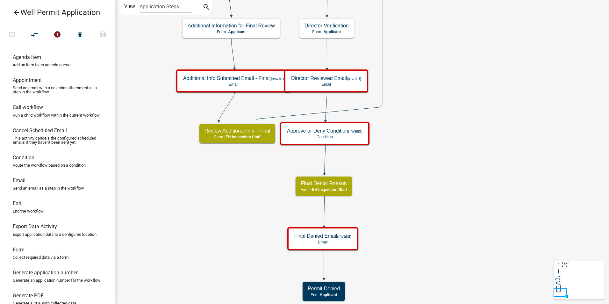
click at [450, 146] on icon "Start Start - Applicant Application Denied End - Applicant Property Owner Infor…" at bounding box center [417, 151] width 605 height 303
click at [413, 202] on icon "Start Start - Applicant Application Denied End - Applicant Property Owner Infor…" at bounding box center [417, 151] width 605 height 303
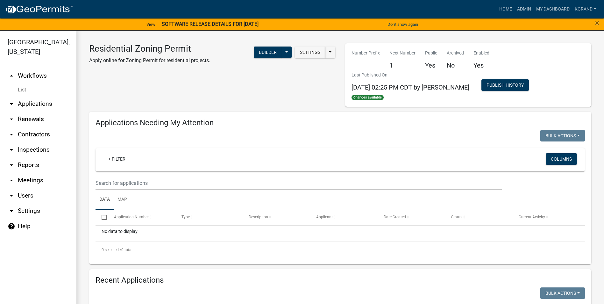
click at [194, 83] on div "Residential Zoning Permit Apply online for Zoning Permit for residential projec…" at bounding box center [212, 74] width 256 height 63
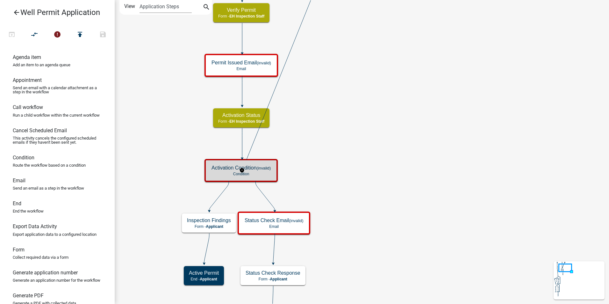
click at [269, 168] on small "(invalid)" at bounding box center [263, 168] width 14 height 5
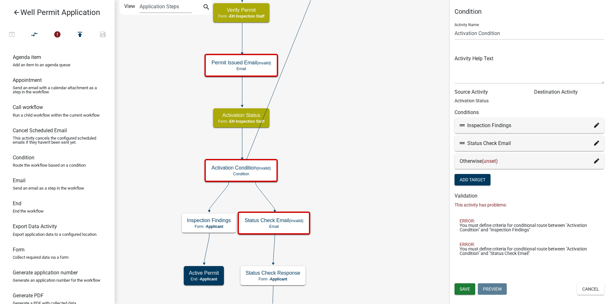
click at [597, 128] on icon at bounding box center [596, 125] width 5 height 5
select select "46: 94b43420-e680-4edf-aa46-abc39a31d37b"
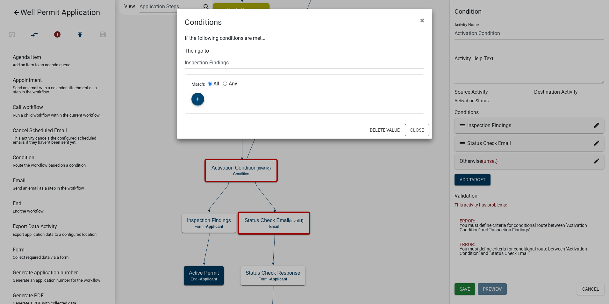
click at [196, 100] on icon "button" at bounding box center [198, 99] width 4 height 4
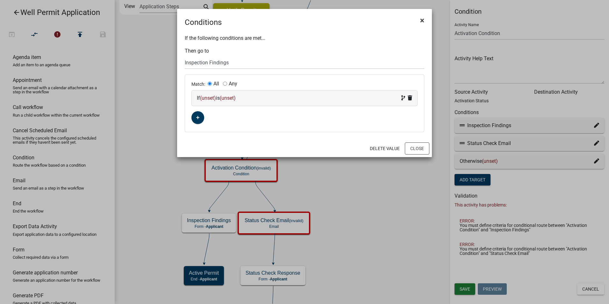
click at [423, 20] on span "×" at bounding box center [422, 20] width 4 height 9
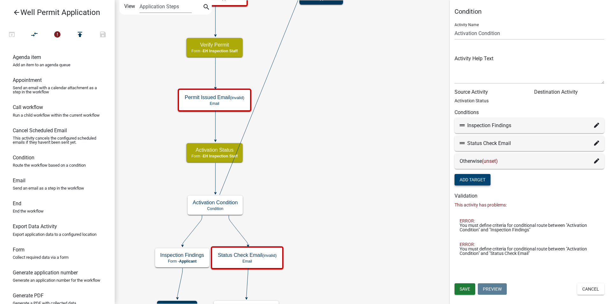
click at [472, 178] on button "Add Target" at bounding box center [473, 179] width 36 height 11
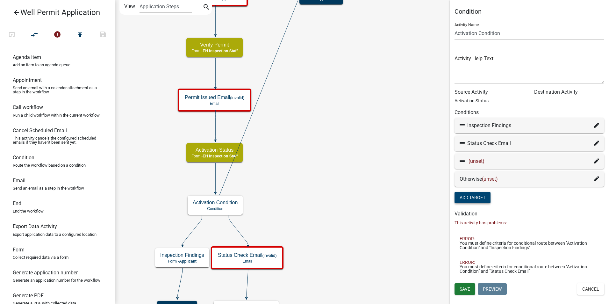
click at [474, 162] on span "(unset)" at bounding box center [477, 161] width 16 height 6
click at [596, 160] on icon at bounding box center [596, 160] width 5 height 5
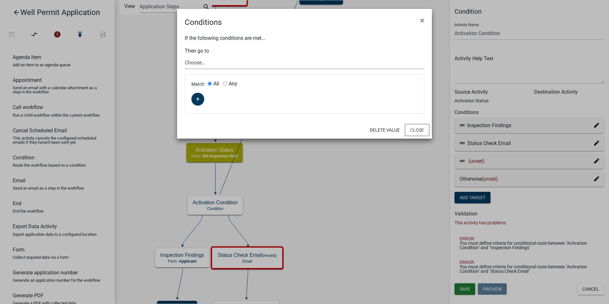
click at [200, 63] on select "Choose... Start Application Denied Property Owner Information Applicant Info We…" at bounding box center [305, 62] width 240 height 13
select select "52: 17a52043-6685-4cfe-b239-ab5d53d0d709"
click at [185, 56] on select "Choose... Start Application Denied Property Owner Information Applicant Info We…" at bounding box center [305, 62] width 240 height 13
click at [197, 99] on icon "button" at bounding box center [198, 99] width 4 height 4
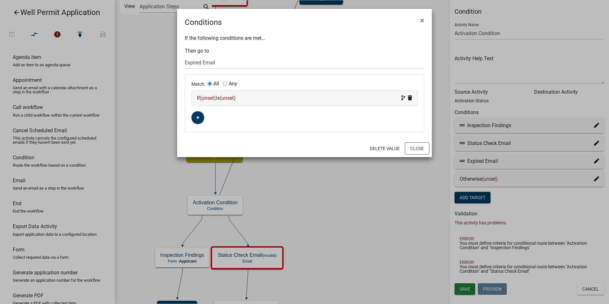
click at [225, 120] on div "Match: All Any If (unset) is (unset)" at bounding box center [304, 103] width 239 height 57
click at [414, 149] on button "Close" at bounding box center [417, 148] width 25 height 12
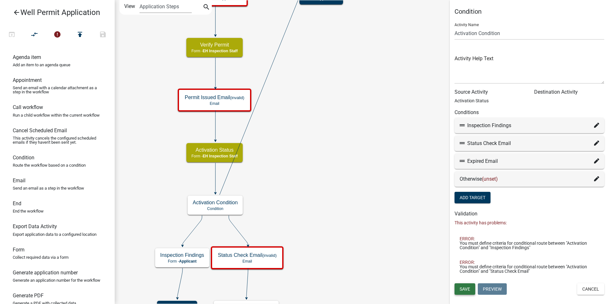
click at [462, 286] on span "Save" at bounding box center [465, 288] width 11 height 5
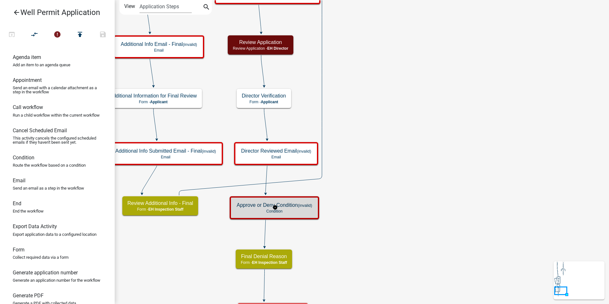
click at [272, 209] on p "Condition" at bounding box center [275, 211] width 76 height 4
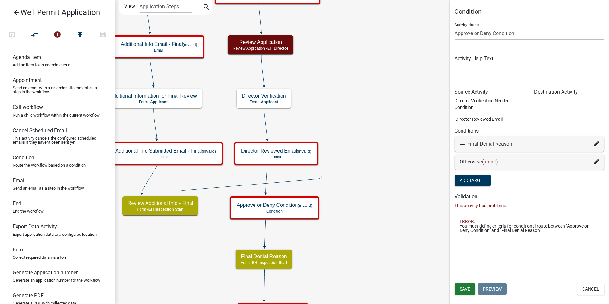
click at [597, 164] on icon at bounding box center [596, 161] width 5 height 5
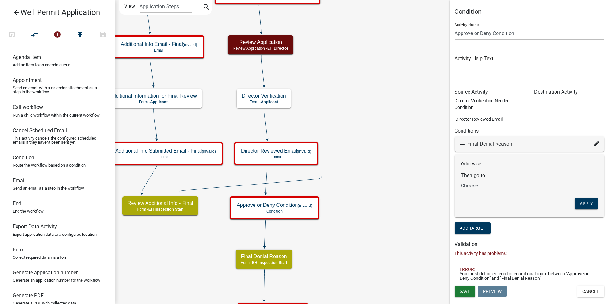
click at [466, 184] on select "Choose... Start Application Denied Property Owner Information Applicant Info We…" at bounding box center [529, 185] width 137 height 13
select select "36: 3e6723e0-b124-4dd6-9a2c-c5c759336d2e"
click at [461, 179] on select "Choose... Start Application Denied Property Owner Information Applicant Info We…" at bounding box center [529, 185] width 137 height 13
drag, startPoint x: 578, startPoint y: 203, endPoint x: 534, endPoint y: 205, distance: 44.3
click at [577, 202] on button "Apply" at bounding box center [586, 203] width 23 height 11
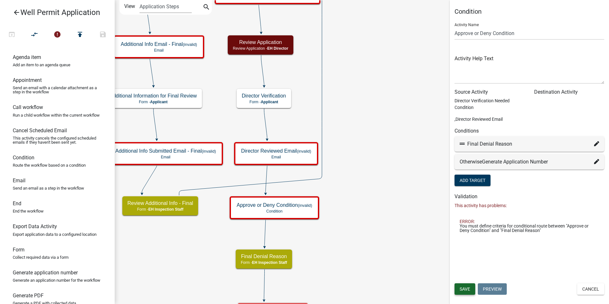
click at [457, 288] on button "Save" at bounding box center [465, 288] width 21 height 11
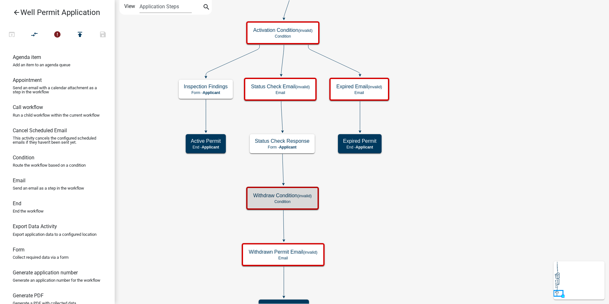
click at [224, 192] on icon "Start Start - Applicant Application Denied End - Applicant Property Owner Infor…" at bounding box center [362, 159] width 494 height 319
click at [278, 194] on h5 "Withdraw Condition (invalid)" at bounding box center [282, 195] width 59 height 6
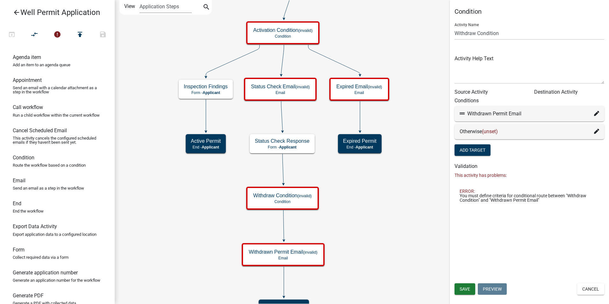
click at [354, 231] on icon "Start Start - Applicant Application Denied End - Applicant Property Owner Infor…" at bounding box center [362, 159] width 494 height 319
click at [591, 292] on button "Cancel" at bounding box center [590, 288] width 27 height 11
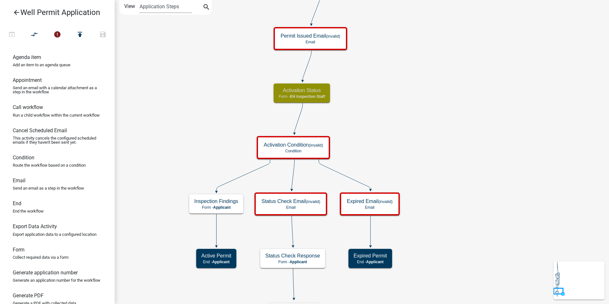
click at [429, 132] on icon "Start Start - Applicant Application Denied End - Applicant Property Owner Infor…" at bounding box center [362, 217] width 494 height 434
click at [318, 99] on div "Activation Status Form - EH Inspection Staff" at bounding box center [302, 92] width 56 height 19
select select "B112E396-40EF-4858-AE7C-AB0894FDBB84"
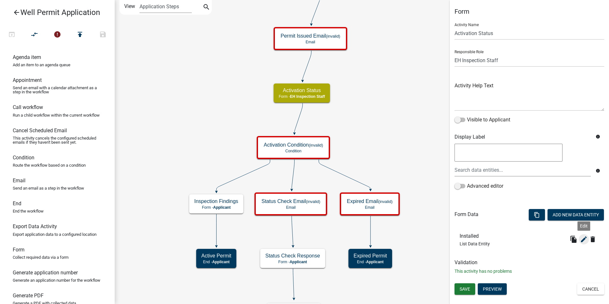
click at [585, 240] on icon "edit" at bounding box center [584, 239] width 8 height 8
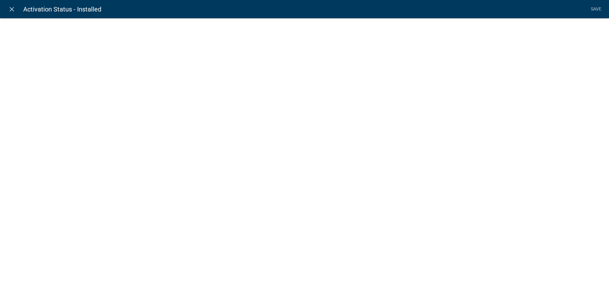
select select "list-data"
select select "custom-list-8fbead59-5e31-40d0-aec1-d38d61a6a57e"
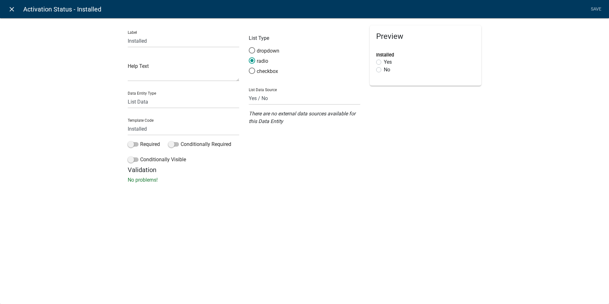
click at [8, 10] on icon "close" at bounding box center [12, 9] width 8 height 8
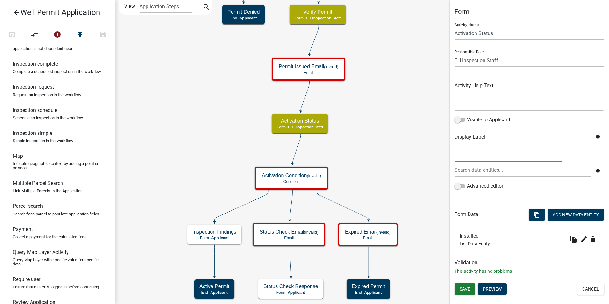
scroll to position [285, 0]
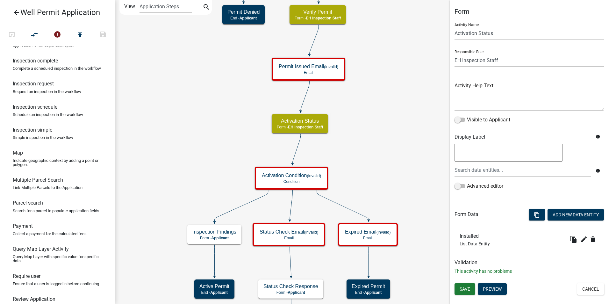
click at [306, 93] on icon at bounding box center [305, 96] width 9 height 30
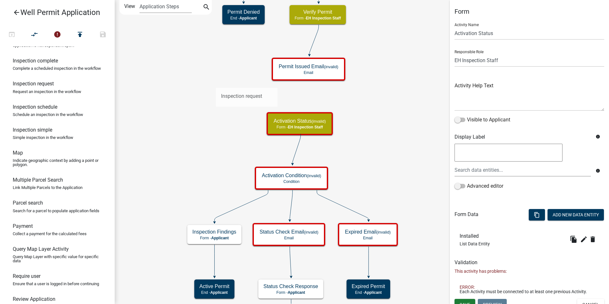
drag, startPoint x: 38, startPoint y: 104, endPoint x: 210, endPoint y: 85, distance: 173.1
click at [210, 85] on div "arrow_back Well Permit Application open_in_browser compare_arrows error publish…" at bounding box center [304, 152] width 609 height 304
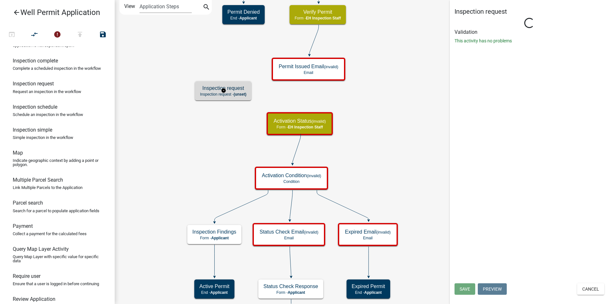
select select "B112E396-40EF-4858-AE7C-AB0894FDBB84"
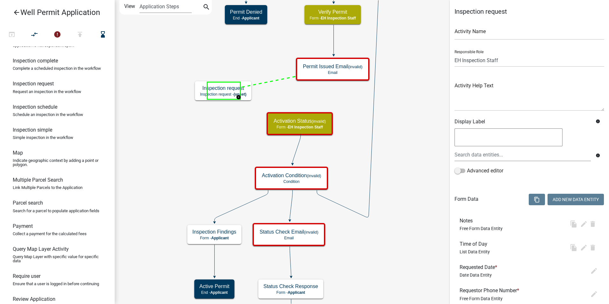
select select "B112E396-40EF-4858-AE7C-AB0894FDBB84"
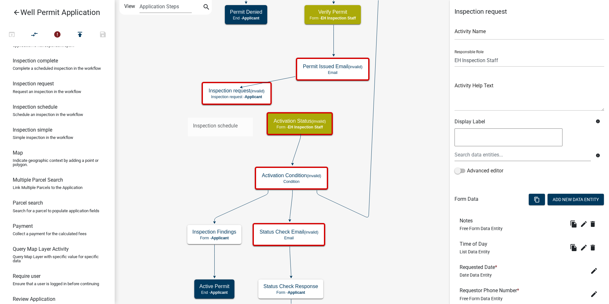
drag, startPoint x: 37, startPoint y: 128, endPoint x: 188, endPoint y: 112, distance: 151.8
click at [188, 112] on div "arrow_back Well Permit Application open_in_browser compare_arrows error publish…" at bounding box center [304, 152] width 609 height 304
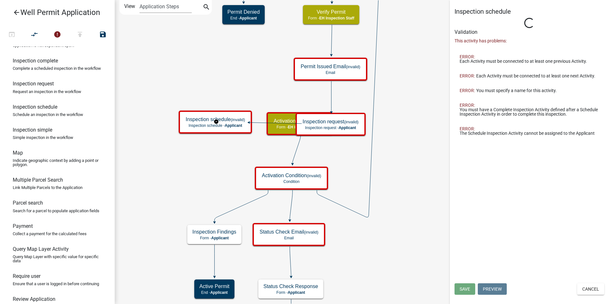
select select "B112E396-40EF-4858-AE7C-AB0894FDBB84"
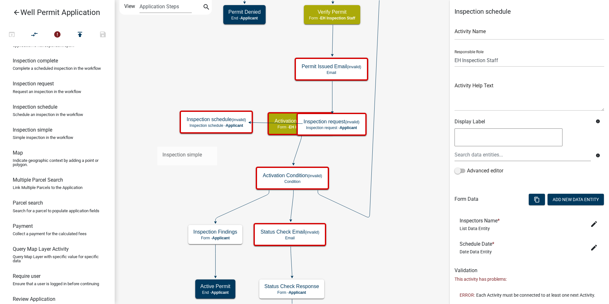
drag, startPoint x: 41, startPoint y: 151, endPoint x: 157, endPoint y: 141, distance: 116.7
click at [157, 141] on div "arrow_back Well Permit Application open_in_browser compare_arrows error publish…" at bounding box center [304, 152] width 609 height 304
select select "B112E396-40EF-4858-AE7C-AB0894FDBB84"
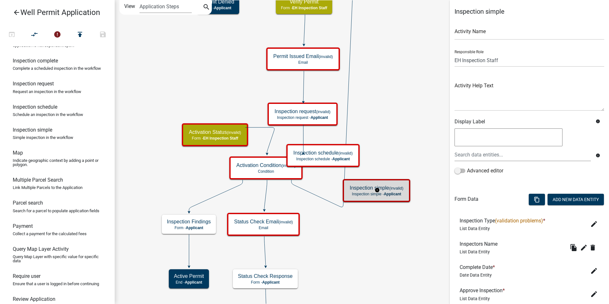
select select "B112E396-40EF-4858-AE7C-AB0894FDBB84"
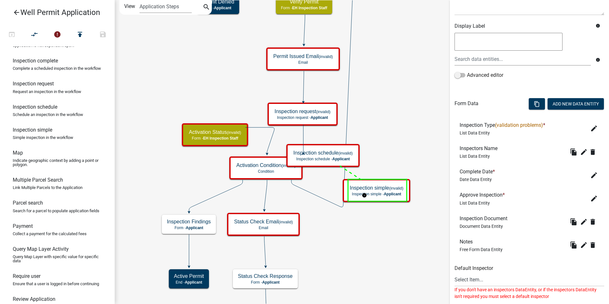
scroll to position [0, 0]
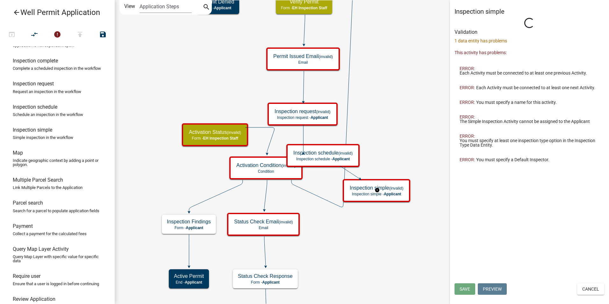
select select "B112E396-40EF-4858-AE7C-AB0894FDBB84"
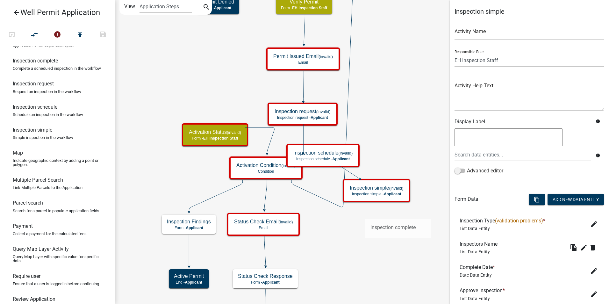
drag, startPoint x: 32, startPoint y: 76, endPoint x: 365, endPoint y: 214, distance: 360.9
click at [365, 214] on div "arrow_back Well Permit Application open_in_browser compare_arrows error publish…" at bounding box center [304, 152] width 609 height 304
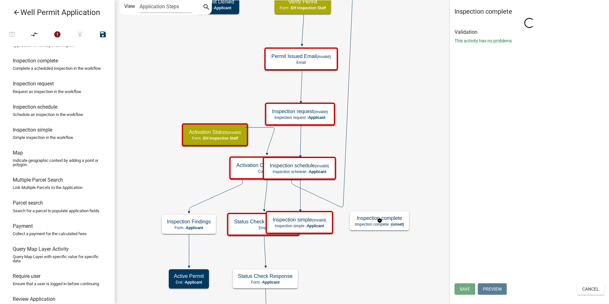
select select "B112E396-40EF-4858-AE7C-AB0894FDBB84"
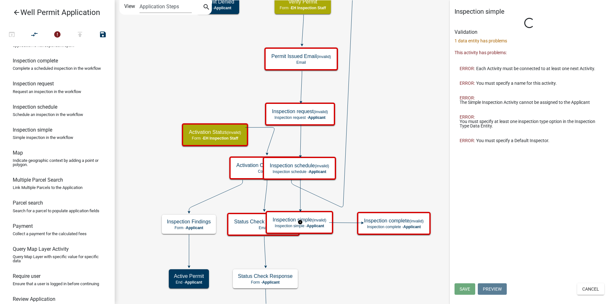
select select "B112E396-40EF-4858-AE7C-AB0894FDBB84"
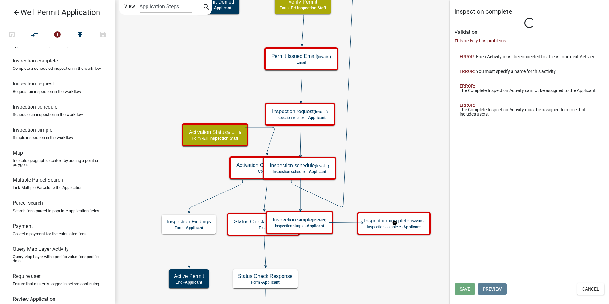
select select "B112E396-40EF-4858-AE7C-AB0894FDBB84"
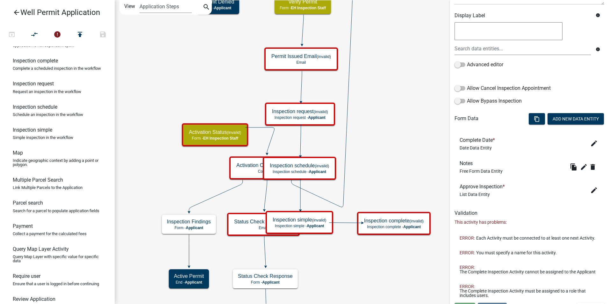
scroll to position [95, 0]
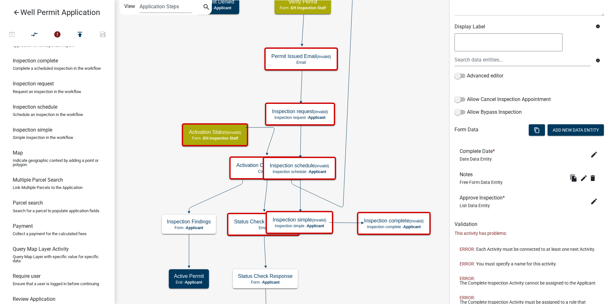
click at [196, 170] on icon "Start Start - Applicant Application Denied End - Applicant Property Owner Infor…" at bounding box center [362, 227] width 494 height 454
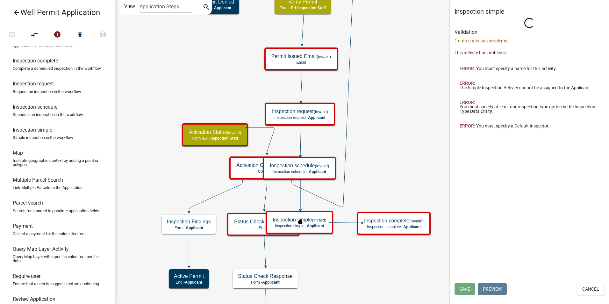
scroll to position [0, 0]
select select "B112E396-40EF-4858-AE7C-AB0894FDBB84"
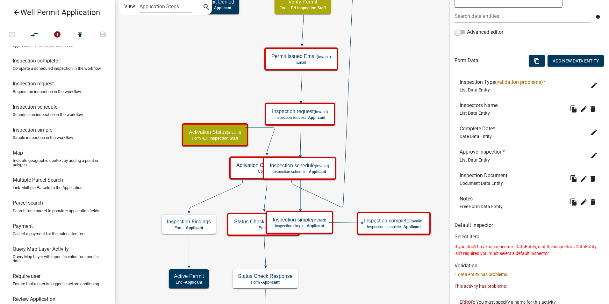
scroll to position [127, 0]
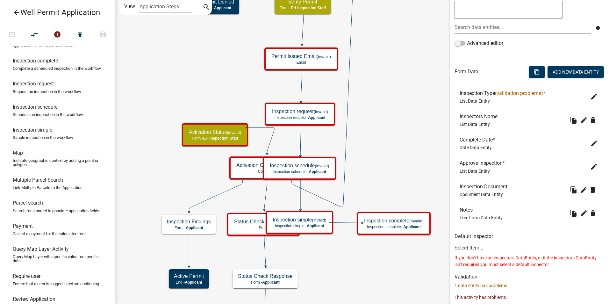
click at [368, 271] on icon "Start Start - Applicant Application Denied End - Applicant Property Owner Infor…" at bounding box center [362, 227] width 494 height 454
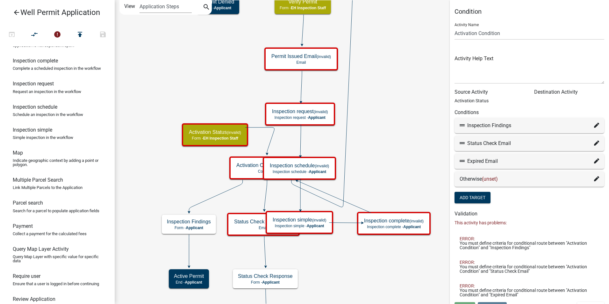
click at [271, 135] on icon "Start Start - Applicant Application Denied End - Applicant Property Owner Infor…" at bounding box center [362, 227] width 494 height 454
click at [271, 135] on icon at bounding box center [259, 140] width 29 height 26
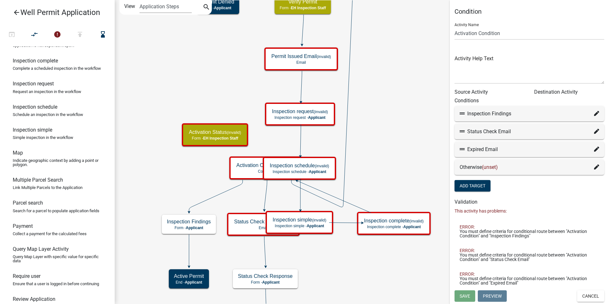
click at [394, 132] on icon "Start Start - Applicant Application Denied End - Applicant Property Owner Infor…" at bounding box center [362, 227] width 494 height 454
click at [374, 272] on icon "Start Start - Applicant Application Denied End - Applicant Property Owner Infor…" at bounding box center [362, 227] width 494 height 454
click at [323, 260] on icon "Start Start - Applicant Application Denied End - Applicant Property Owner Infor…" at bounding box center [362, 227] width 494 height 454
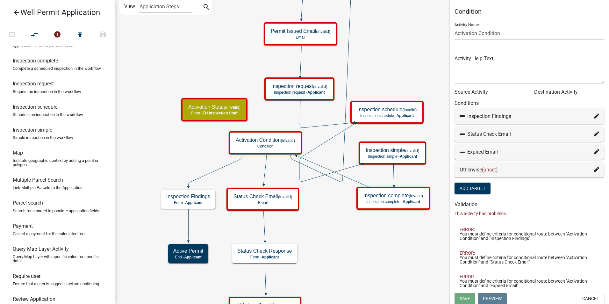
click at [359, 241] on icon "Start Start - Applicant Application Denied End - Applicant Property Owner Infor…" at bounding box center [362, 214] width 494 height 429
click at [354, 277] on icon "Start Start - Applicant Application Denied End - Applicant Property Owner Infor…" at bounding box center [362, 214] width 494 height 429
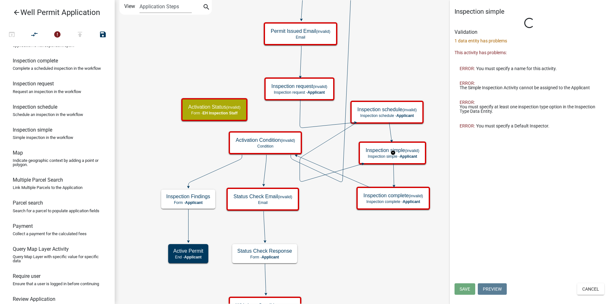
select select "B112E396-40EF-4858-AE7C-AB0894FDBB84"
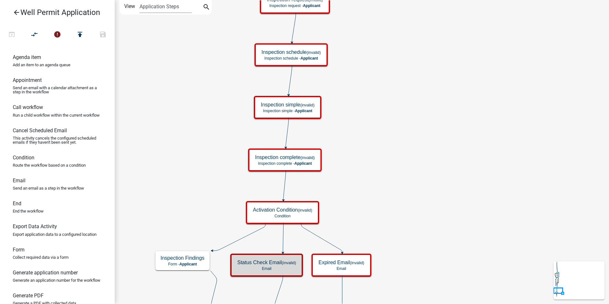
click at [408, 255] on icon "Start Start - Applicant Application Denied End - Applicant Property Owner Infor…" at bounding box center [362, 242] width 494 height 485
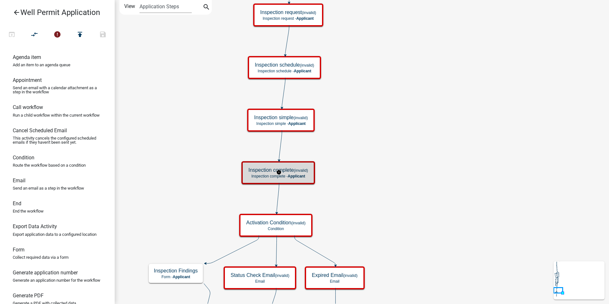
click at [308, 176] on p "Inspection complete - Applicant" at bounding box center [278, 176] width 60 height 4
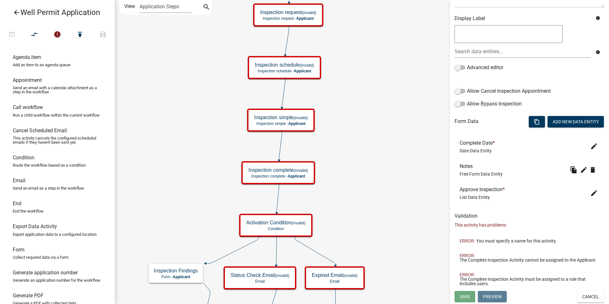
scroll to position [108, 0]
click at [590, 143] on icon "edit" at bounding box center [594, 146] width 8 height 8
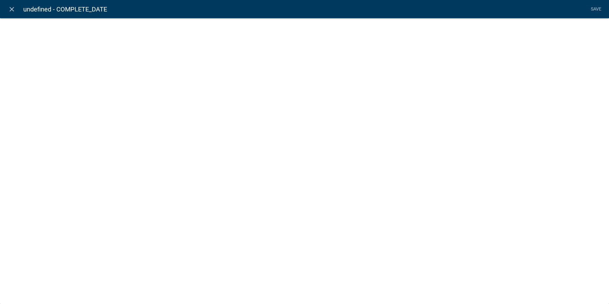
select select "date"
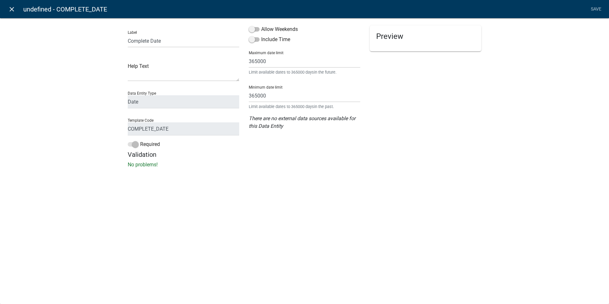
click at [13, 10] on icon "close" at bounding box center [12, 9] width 8 height 8
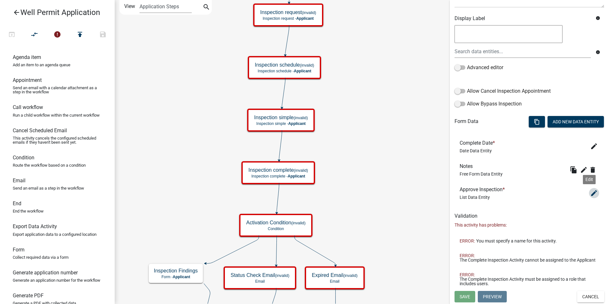
click at [590, 190] on icon "edit" at bounding box center [594, 193] width 8 height 8
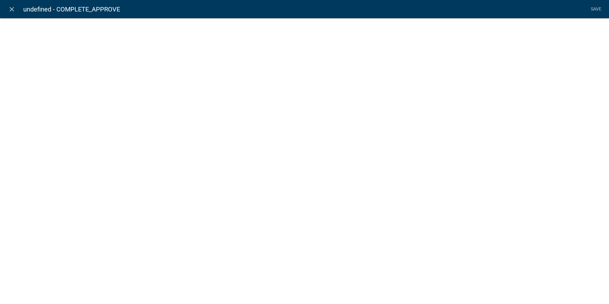
select select "list-data"
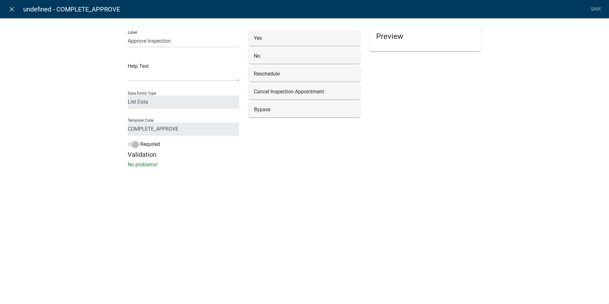
click at [392, 107] on div "Preview Approve Inspection * Yes No Reschedule Cancel Inspection Appointment By…" at bounding box center [425, 87] width 121 height 125
click at [351, 90] on div "Cancel Inspection Appointment" at bounding box center [304, 92] width 101 height 8
click at [386, 183] on div "close undefined - COMPLETE_APPROVE Save Label Approve Inspection Help Text Data…" at bounding box center [304, 152] width 609 height 304
click at [281, 44] on div "Yes" at bounding box center [304, 38] width 111 height 15
click at [281, 65] on div "Yes No Reschedule Cancel Inspection Appointment Bypass" at bounding box center [304, 74] width 111 height 87
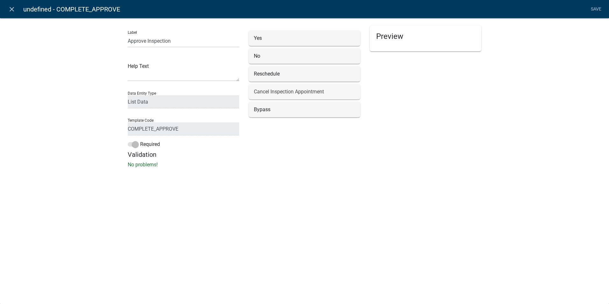
drag, startPoint x: 282, startPoint y: 93, endPoint x: 283, endPoint y: 103, distance: 9.2
click at [282, 94] on div "Cancel Inspection Appointment" at bounding box center [304, 92] width 101 height 8
click at [283, 163] on p "No problems!" at bounding box center [305, 165] width 354 height 8
click at [13, 9] on icon "close" at bounding box center [12, 9] width 8 height 8
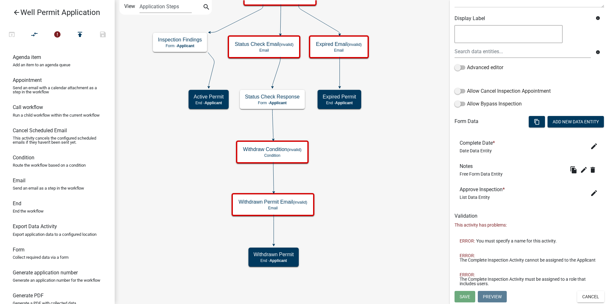
click at [395, 211] on icon "Start Start - Applicant Application Denied End - Applicant Property Owner Infor…" at bounding box center [362, 151] width 494 height 303
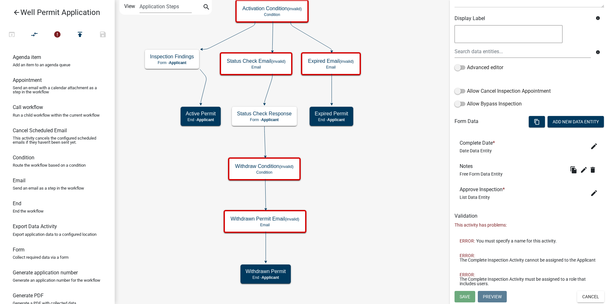
click at [363, 194] on icon "Start Start - Applicant Application Denied End - Applicant Property Owner Infor…" at bounding box center [362, 151] width 494 height 303
